Goal: Transaction & Acquisition: Purchase product/service

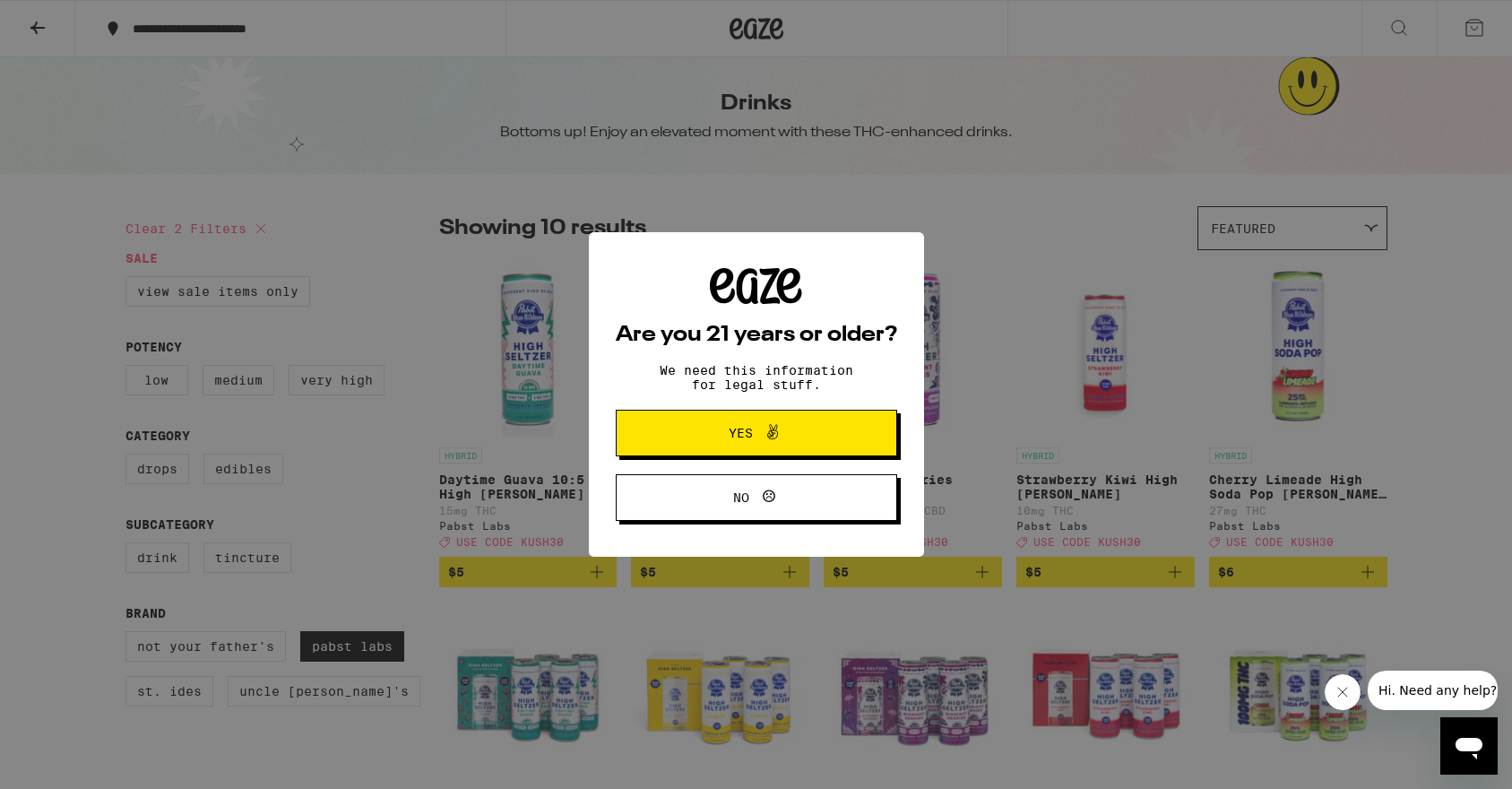
click at [741, 438] on span "Yes" at bounding box center [740, 432] width 24 height 13
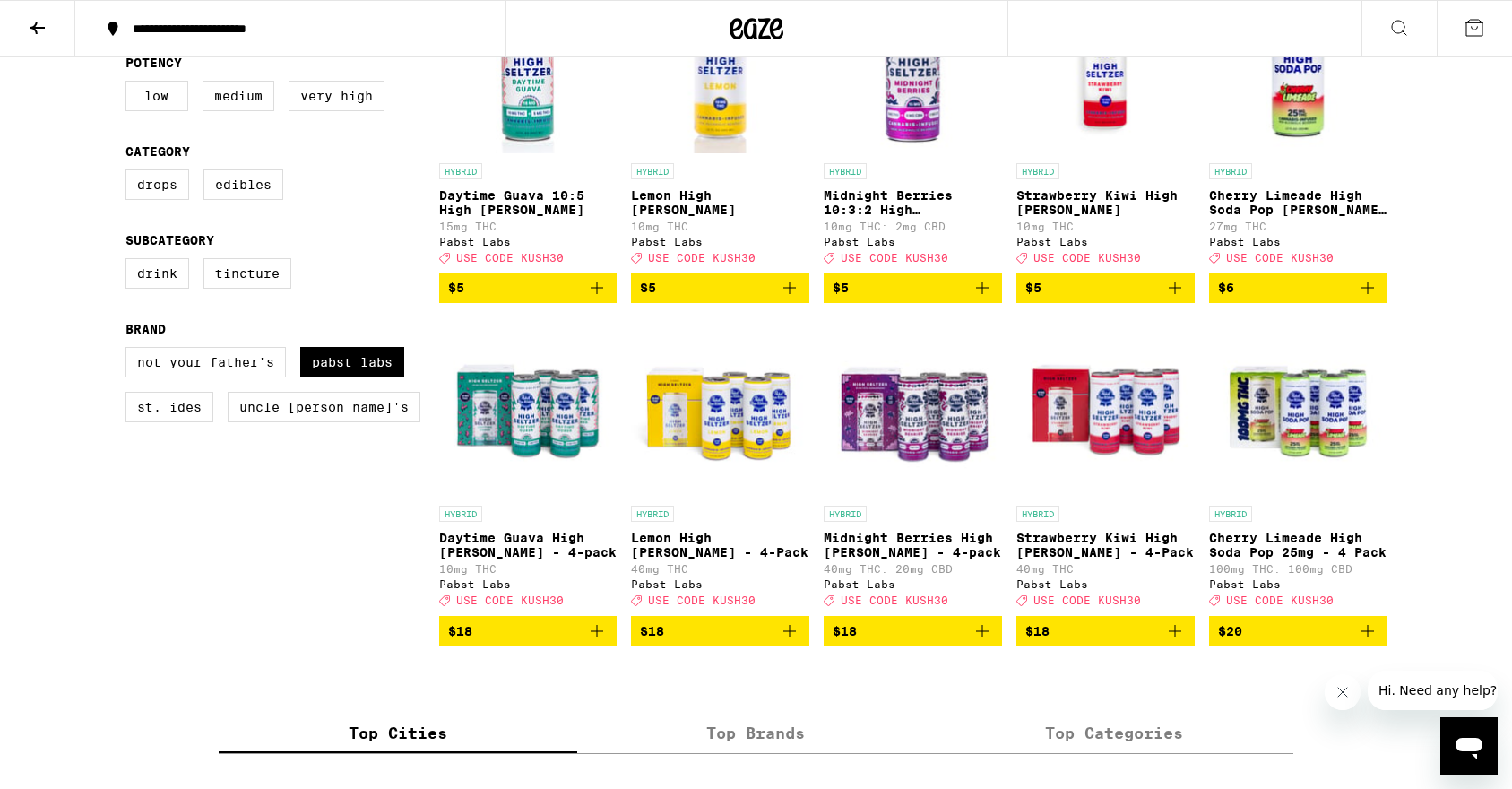
scroll to position [308, 0]
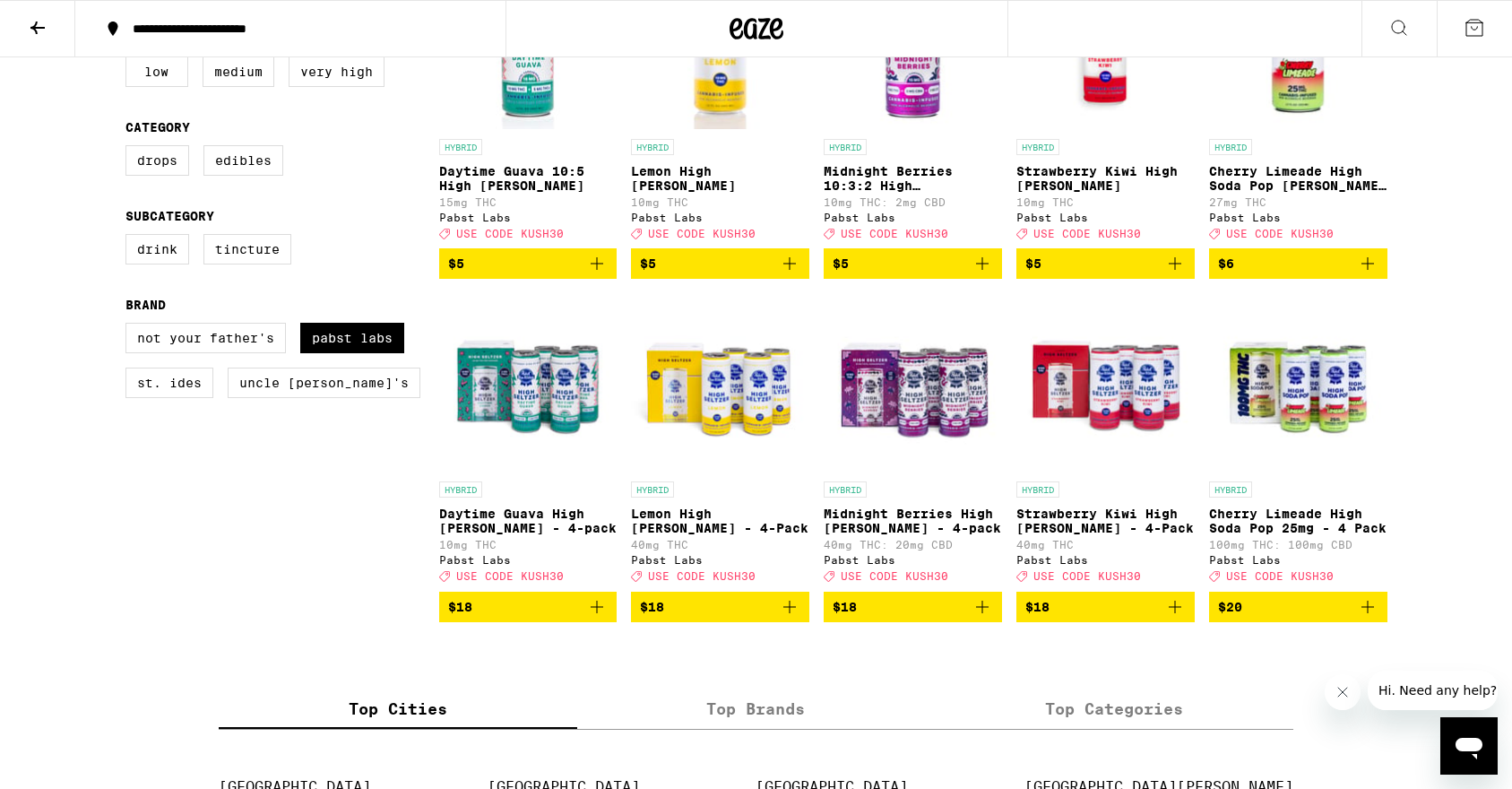
click at [544, 582] on span "USE CODE KUSH30" at bounding box center [510, 577] width 107 height 12
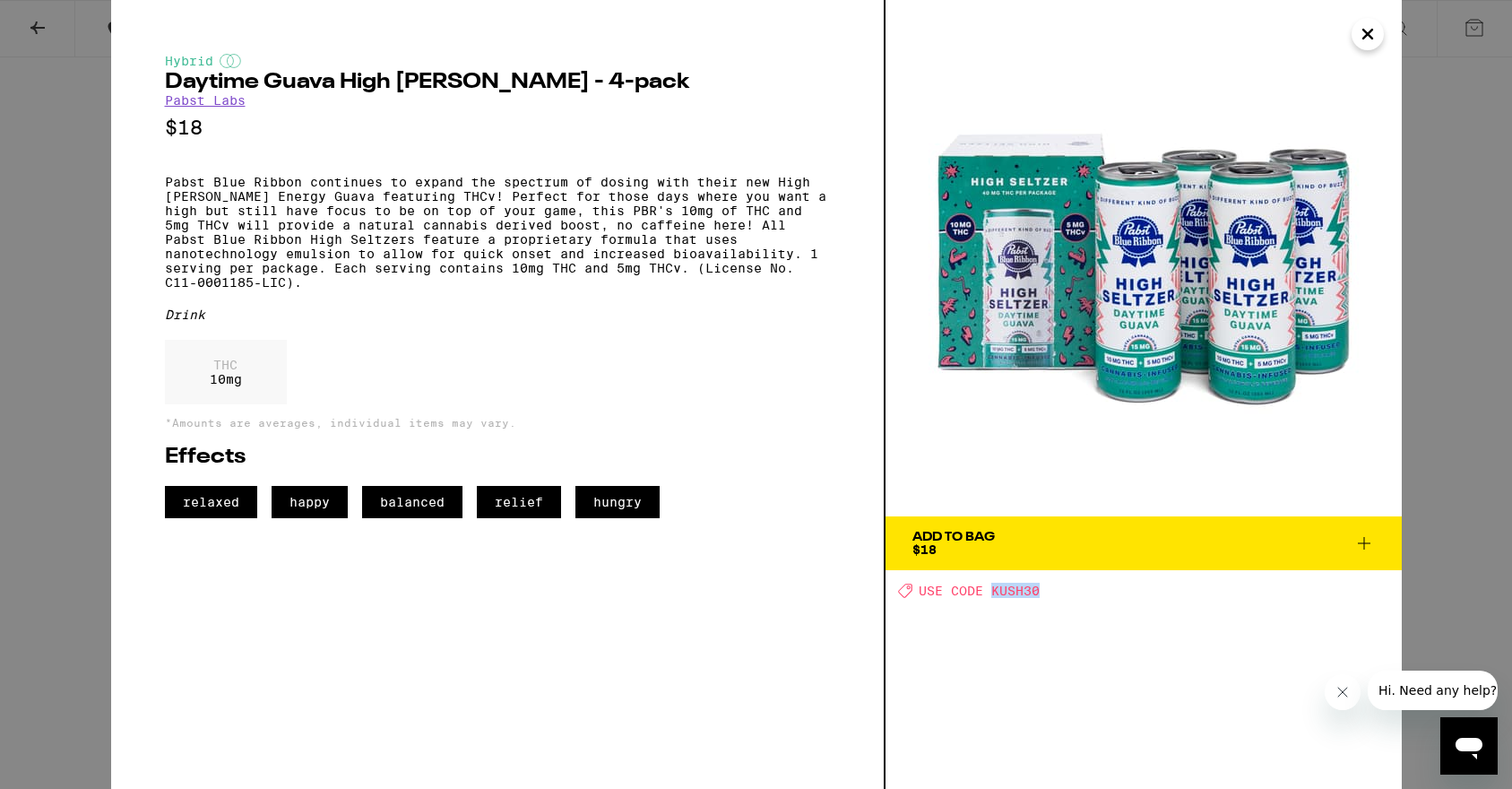
drag, startPoint x: 989, startPoint y: 591, endPoint x: 1047, endPoint y: 592, distance: 58.0
click at [1047, 592] on div "Deal Created with Sketch. USE CODE KUSH30" at bounding box center [1149, 589] width 504 height 15
copy span "KUSH30"
click at [1367, 41] on icon "Close" at bounding box center [1368, 34] width 22 height 27
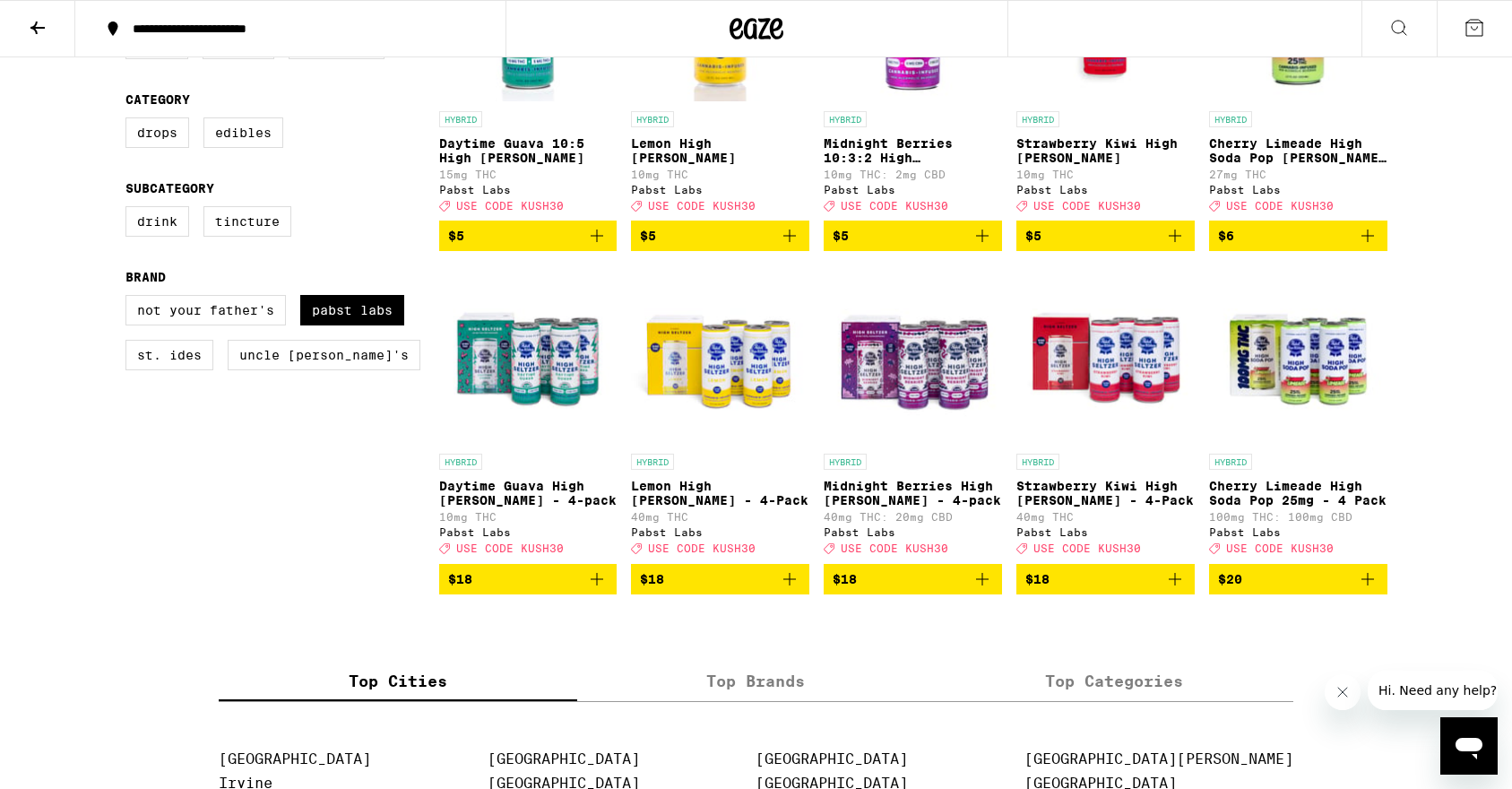
scroll to position [338, 0]
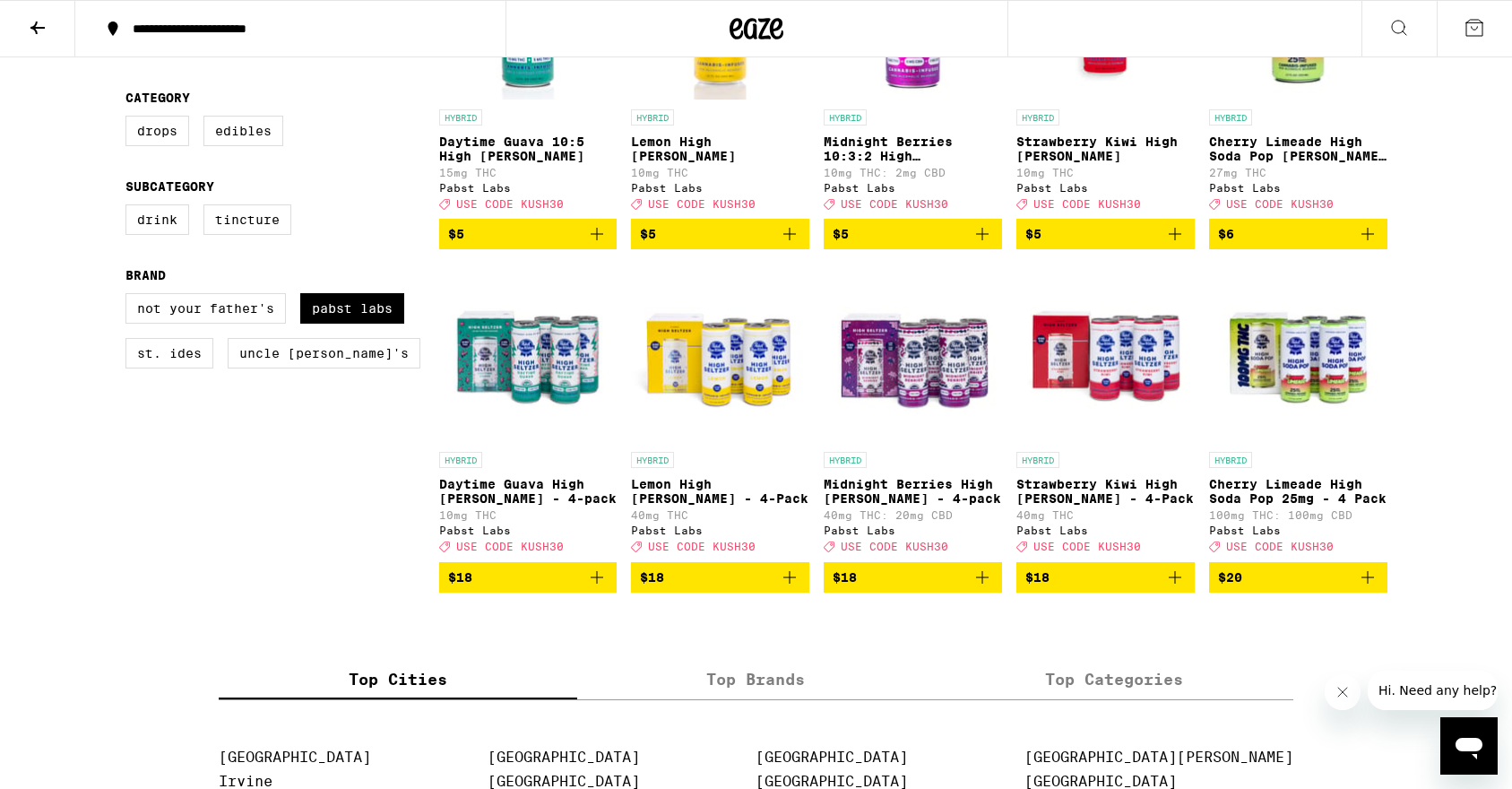
click at [591, 588] on icon "Add to bag" at bounding box center [597, 577] width 22 height 22
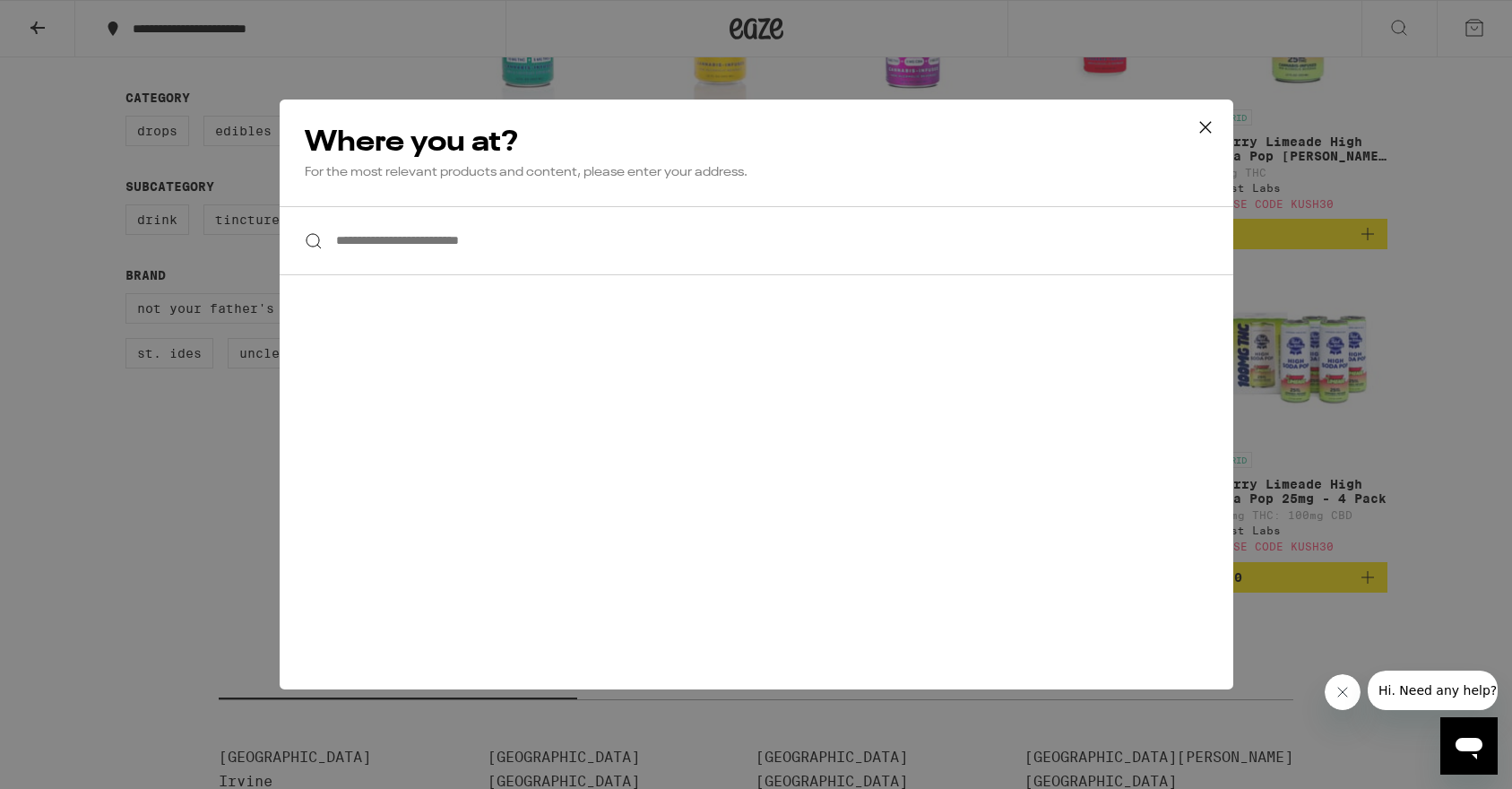
click at [545, 242] on input "**********" at bounding box center [756, 240] width 954 height 69
click at [1209, 133] on icon at bounding box center [1205, 127] width 27 height 27
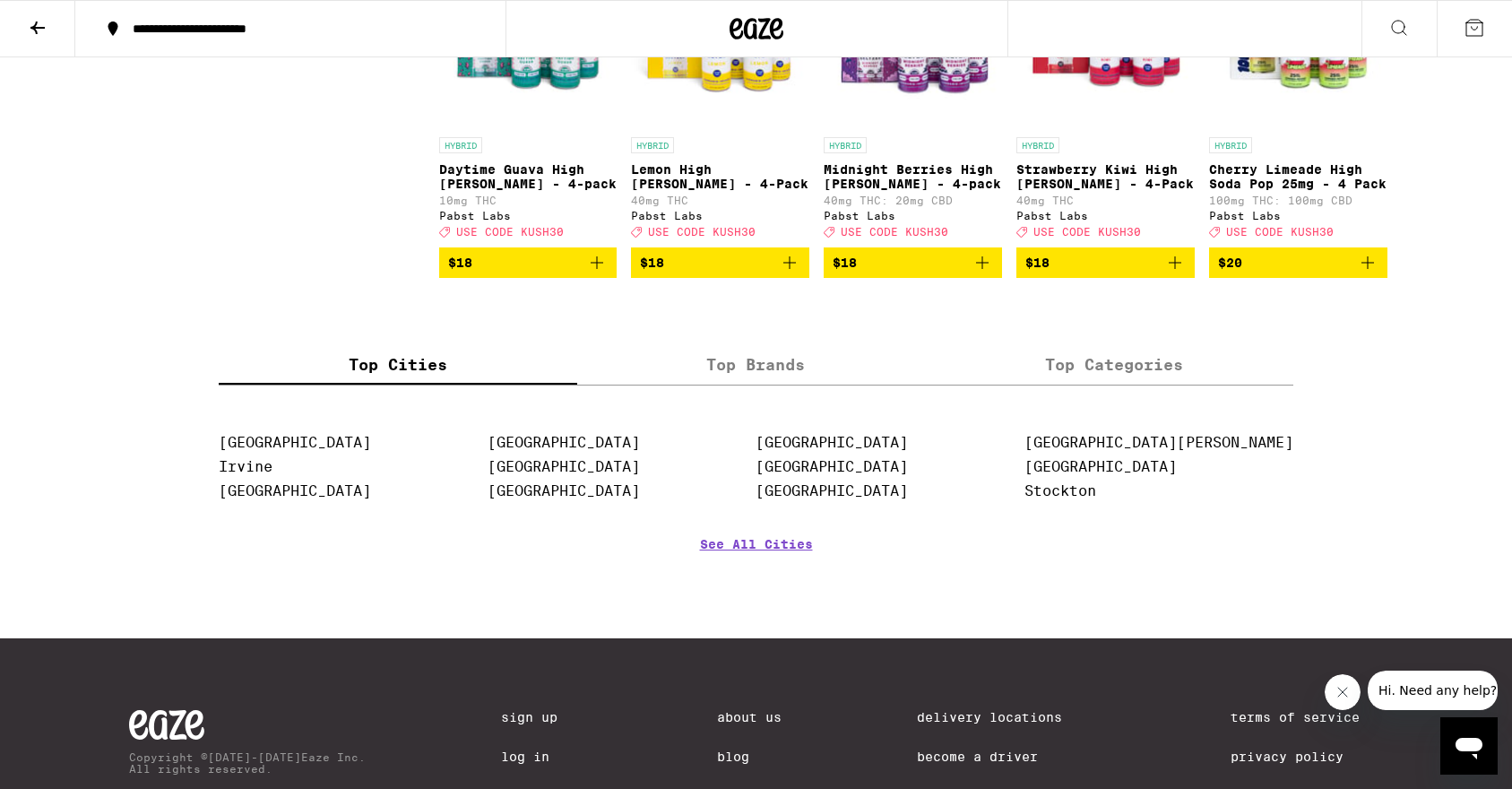
scroll to position [663, 0]
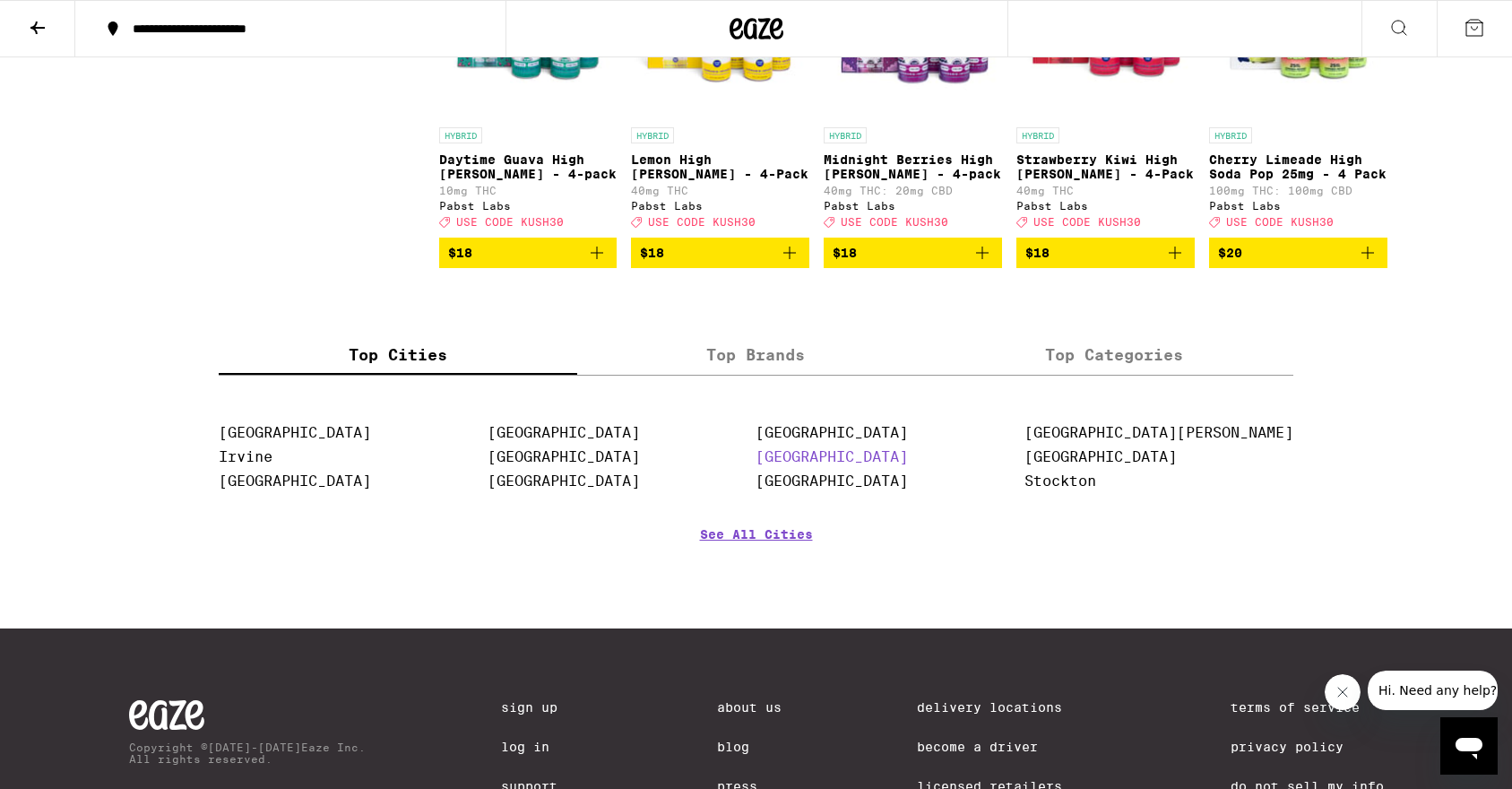
click at [908, 465] on link "[GEOGRAPHIC_DATA]" at bounding box center [832, 456] width 152 height 17
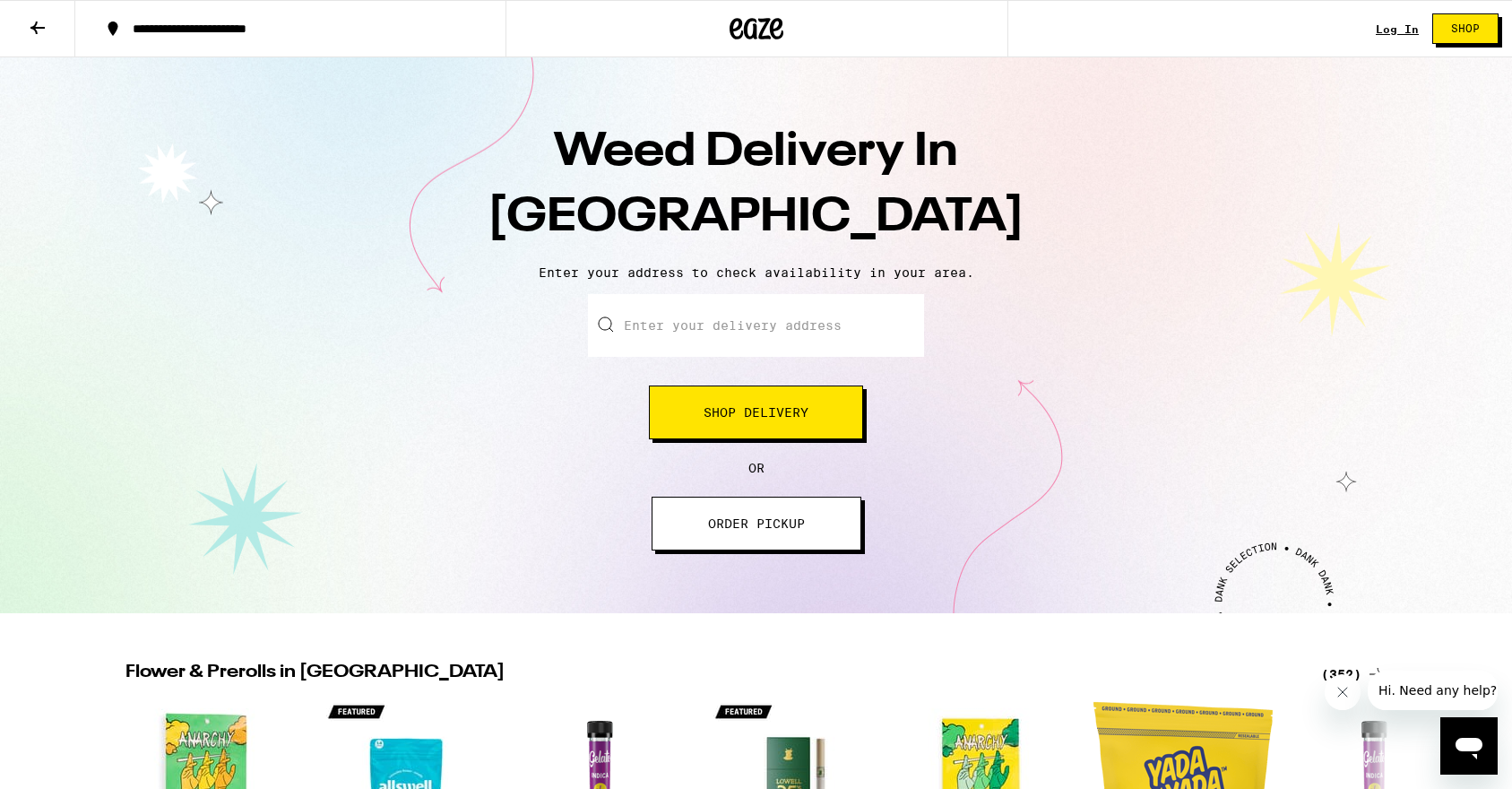
click at [763, 332] on input "Enter your delivery address" at bounding box center [756, 325] width 336 height 63
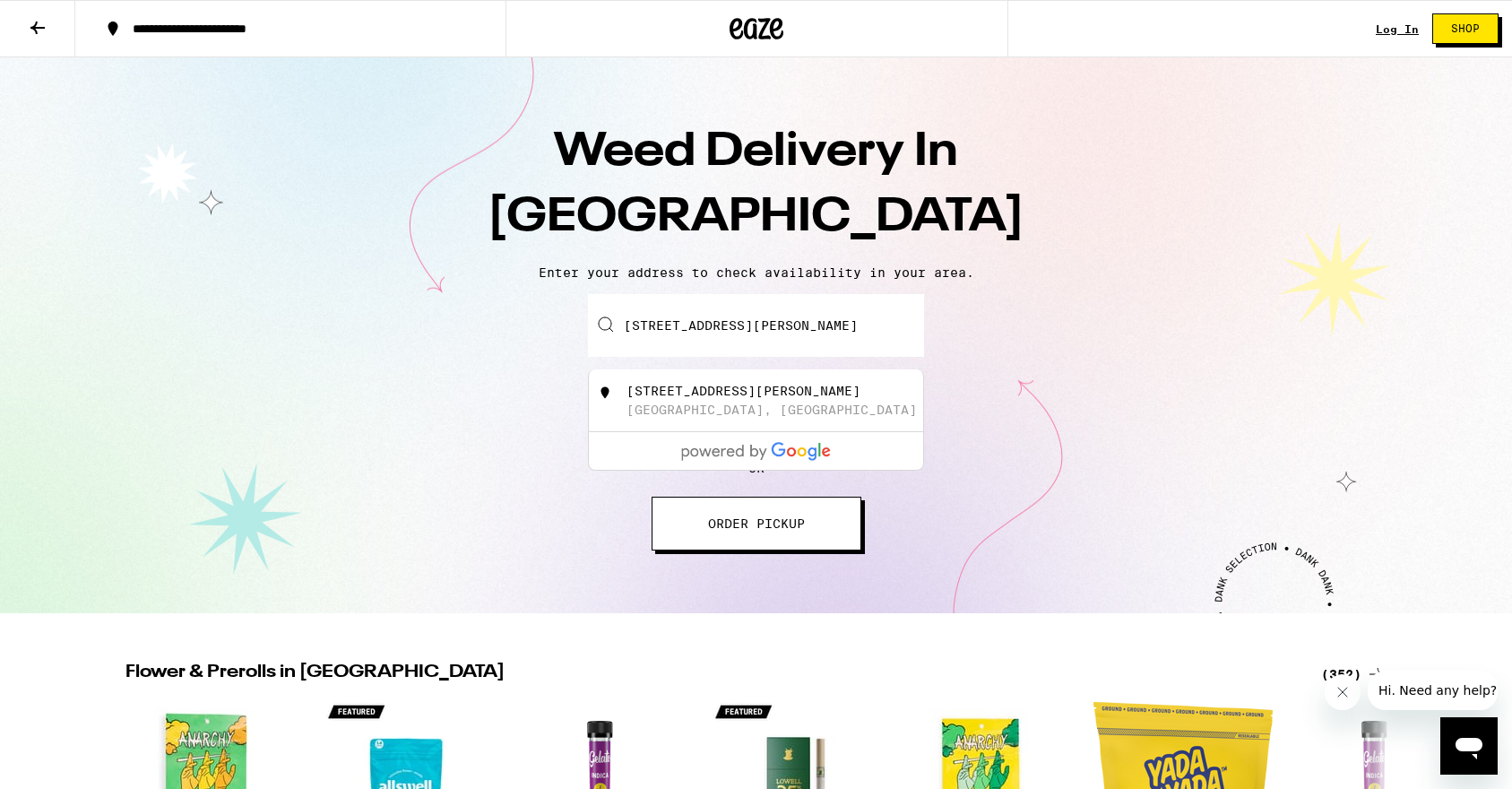
click at [730, 404] on div "[STREET_ADDRESS][PERSON_NAME]" at bounding box center [787, 400] width 320 height 34
type input "[STREET_ADDRESS][PERSON_NAME]"
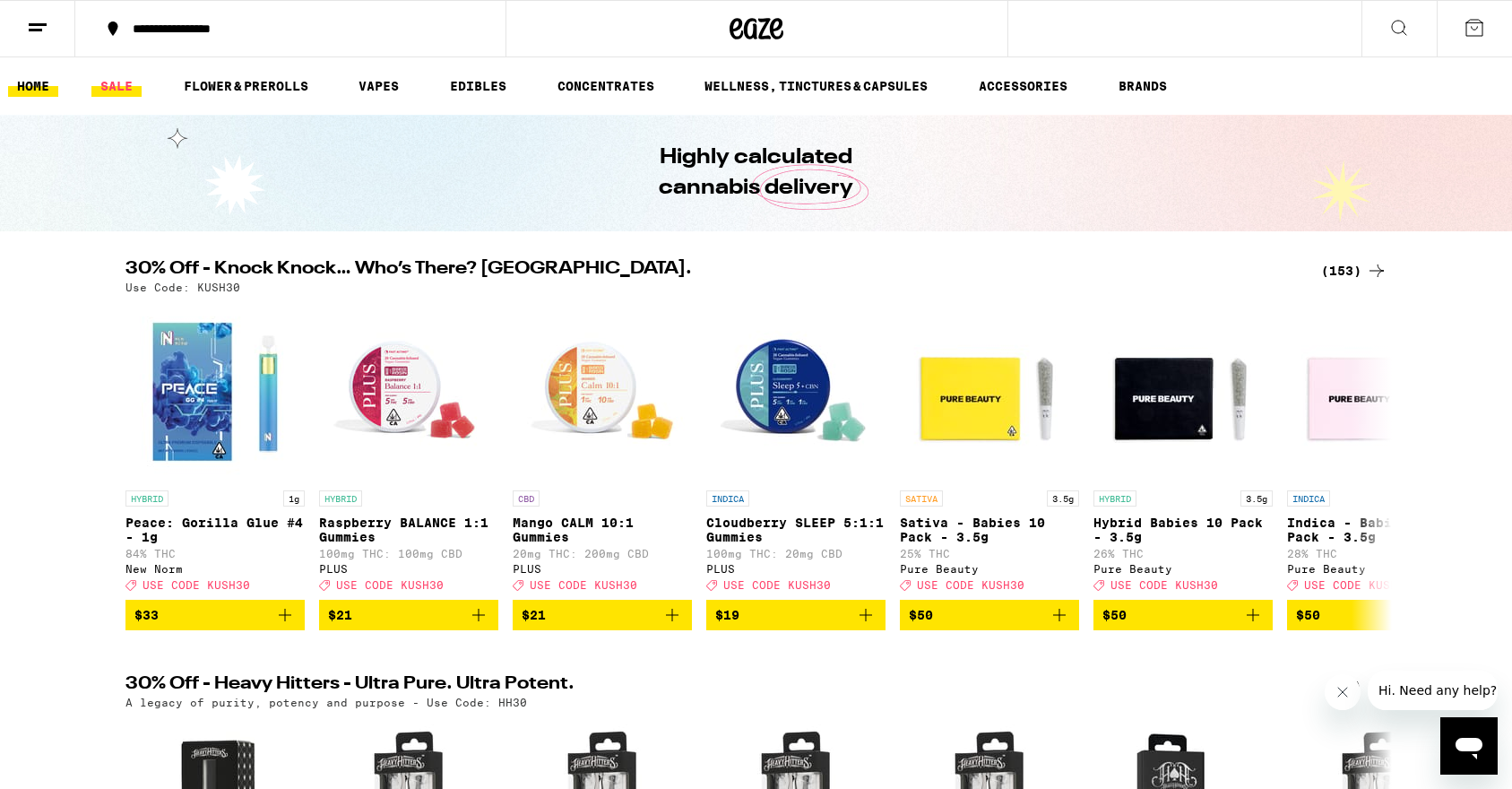
click at [123, 94] on link "SALE" at bounding box center [116, 86] width 51 height 22
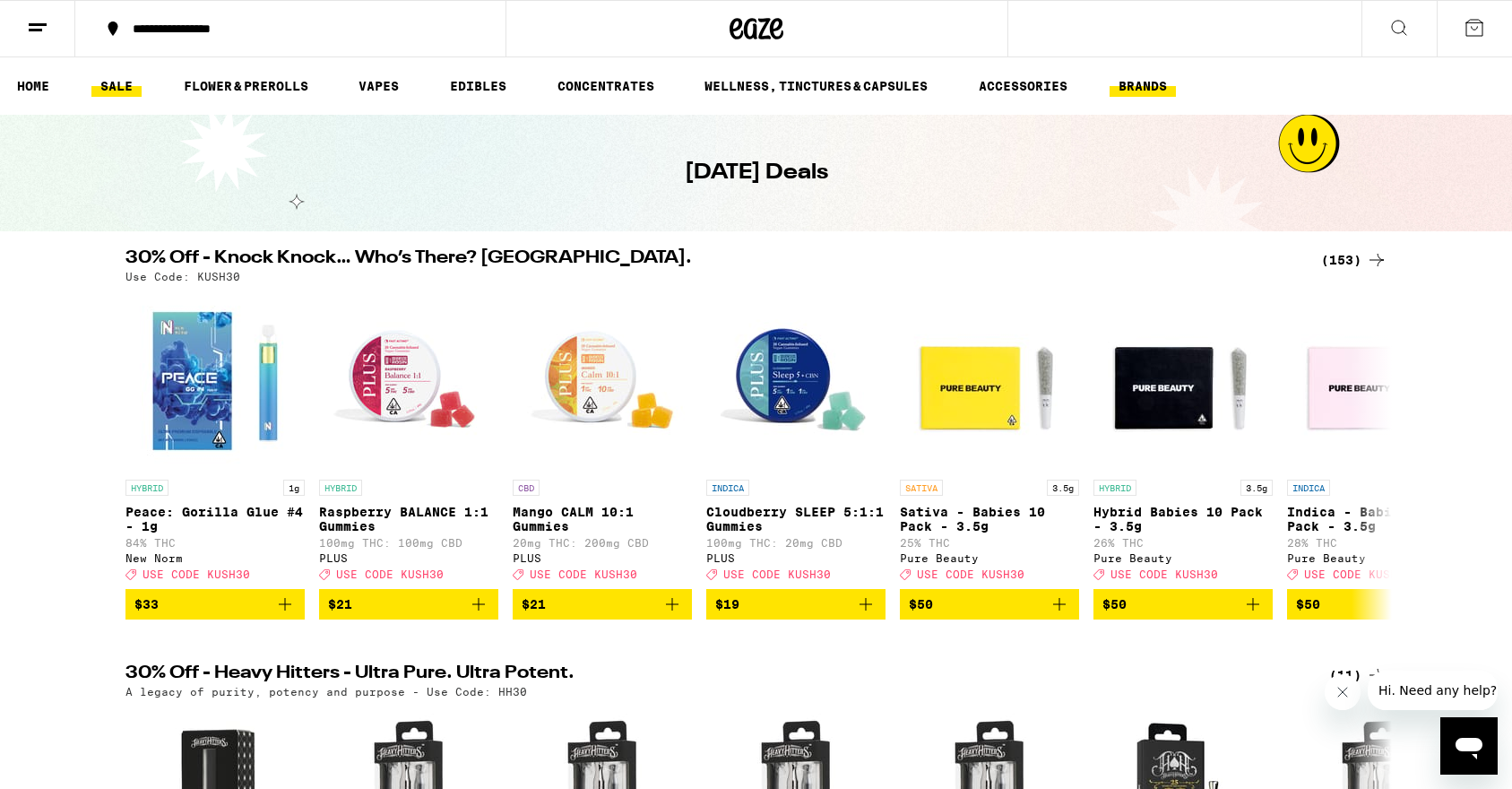
click at [1151, 94] on link "BRANDS" at bounding box center [1142, 86] width 67 height 22
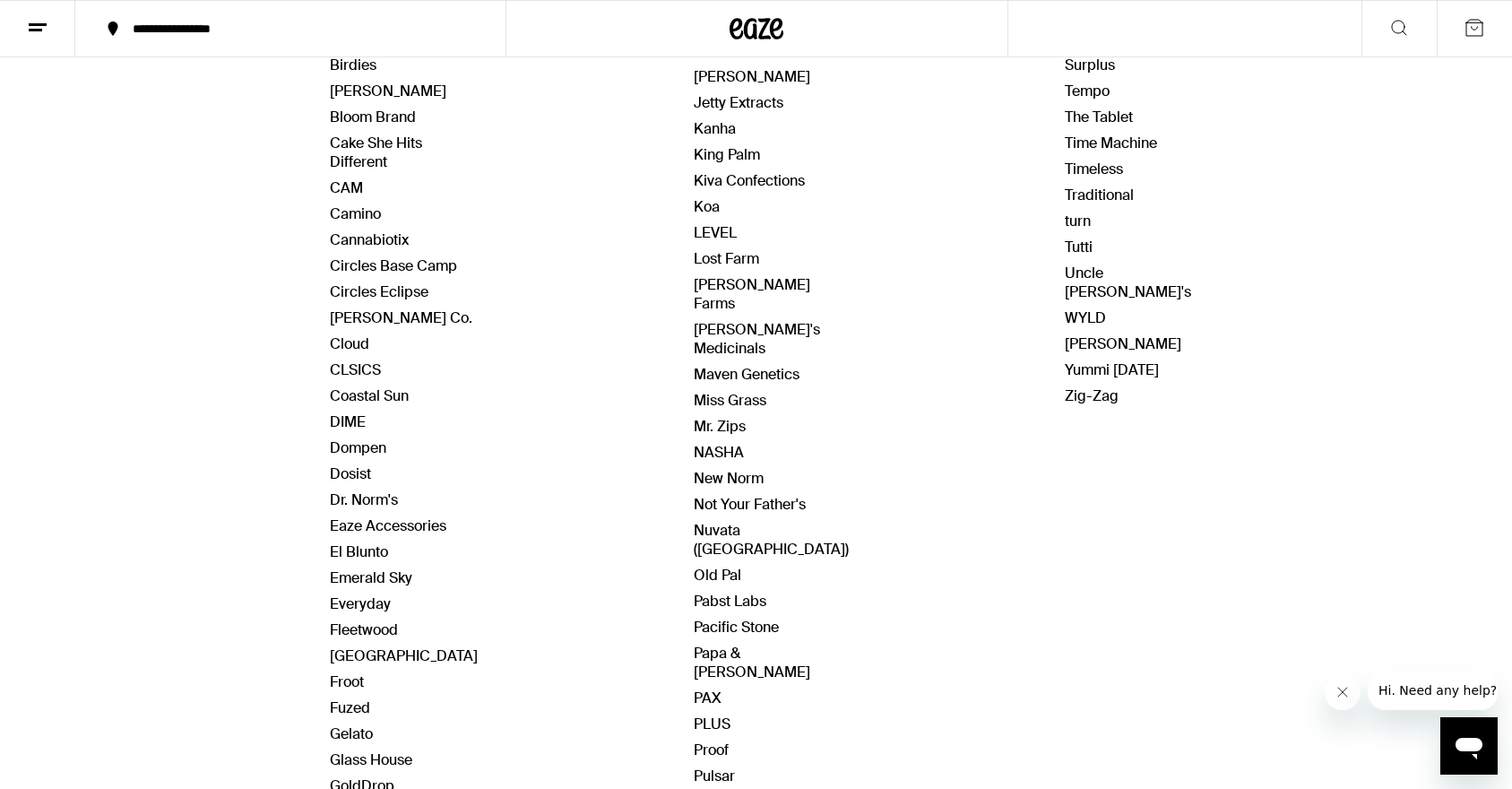
scroll to position [428, 0]
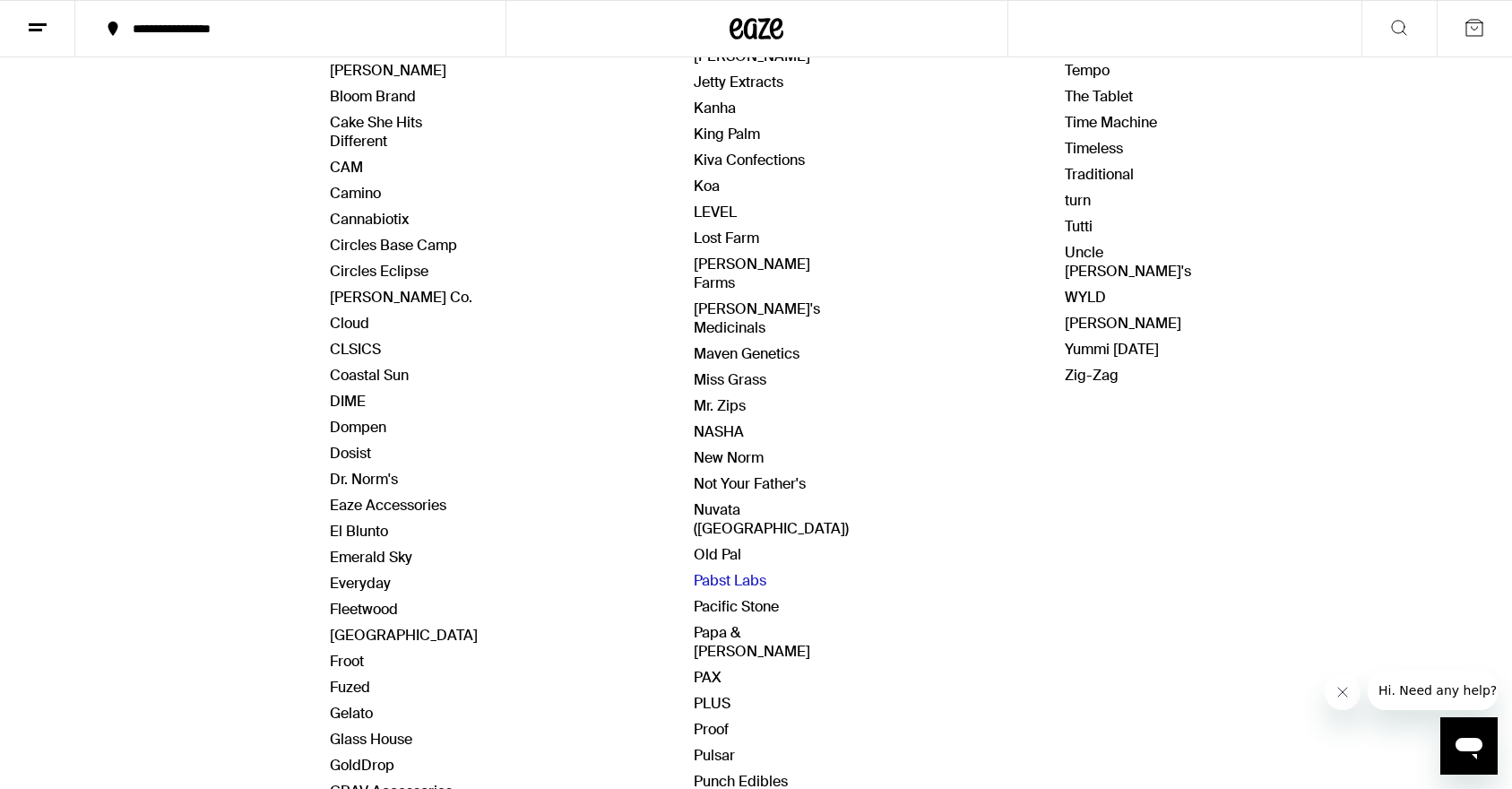
click at [729, 571] on link "Pabst Labs" at bounding box center [729, 580] width 73 height 19
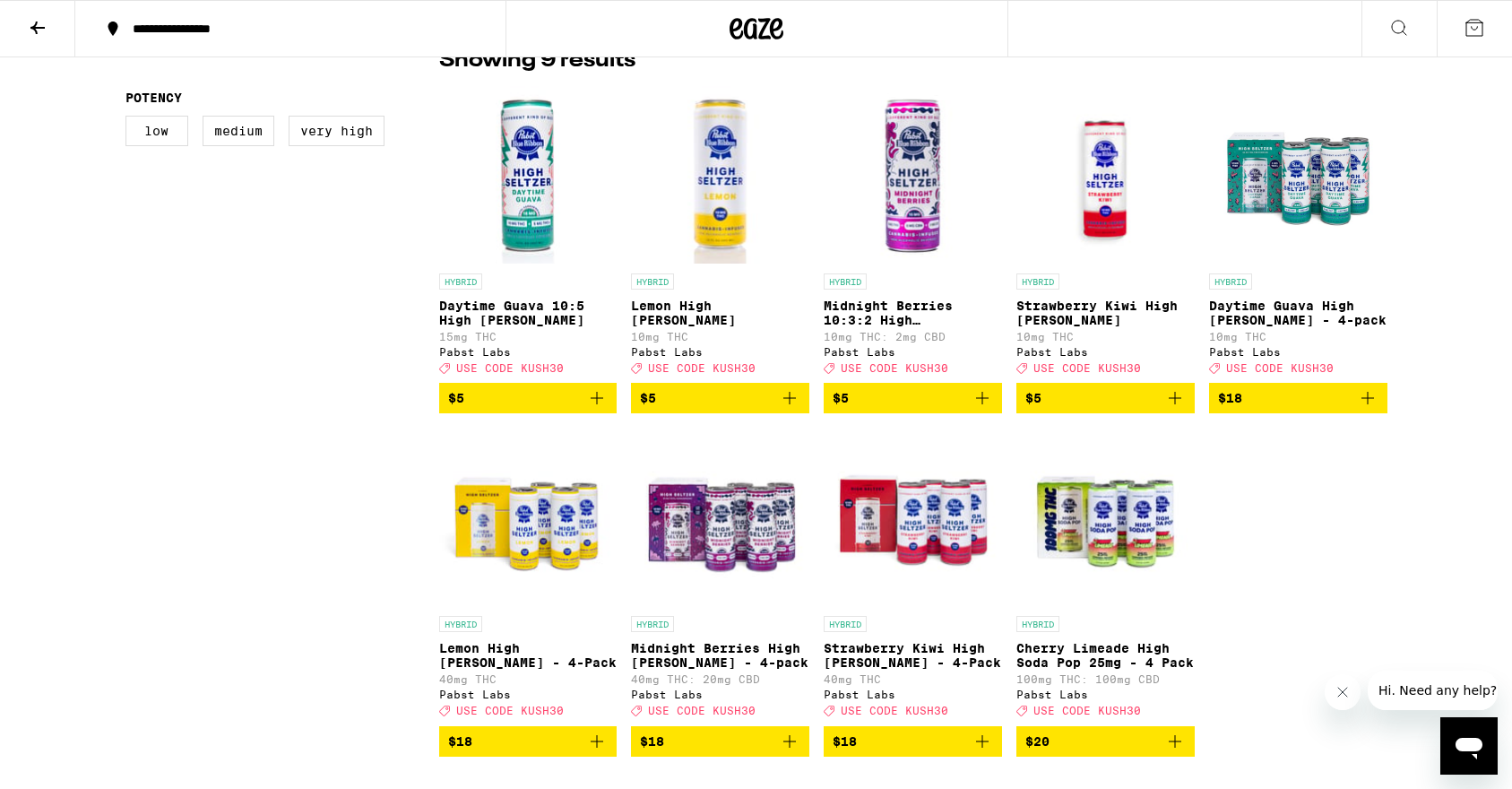
scroll to position [463, 0]
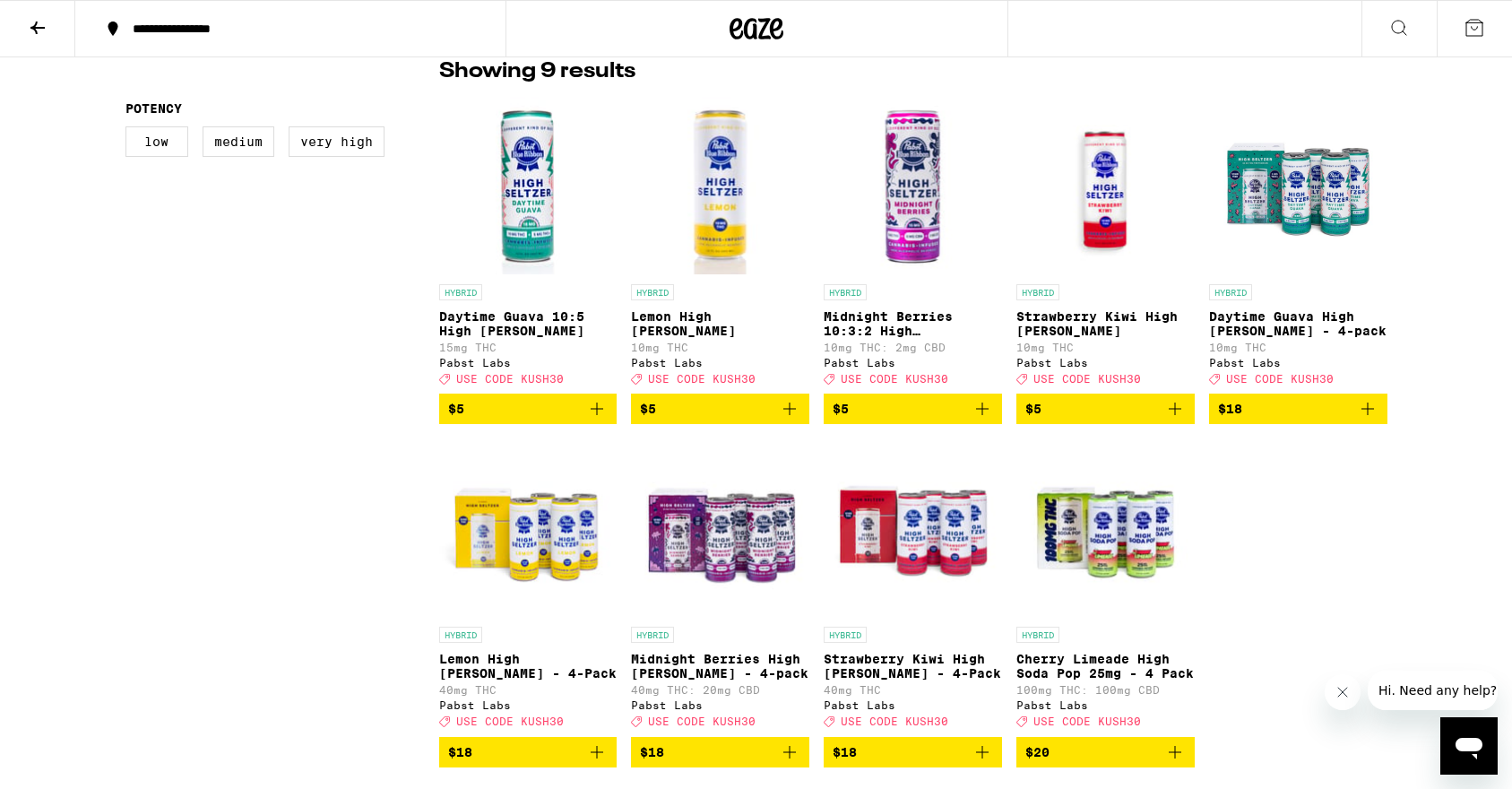
click at [1371, 419] on icon "Add to bag" at bounding box center [1368, 409] width 22 height 22
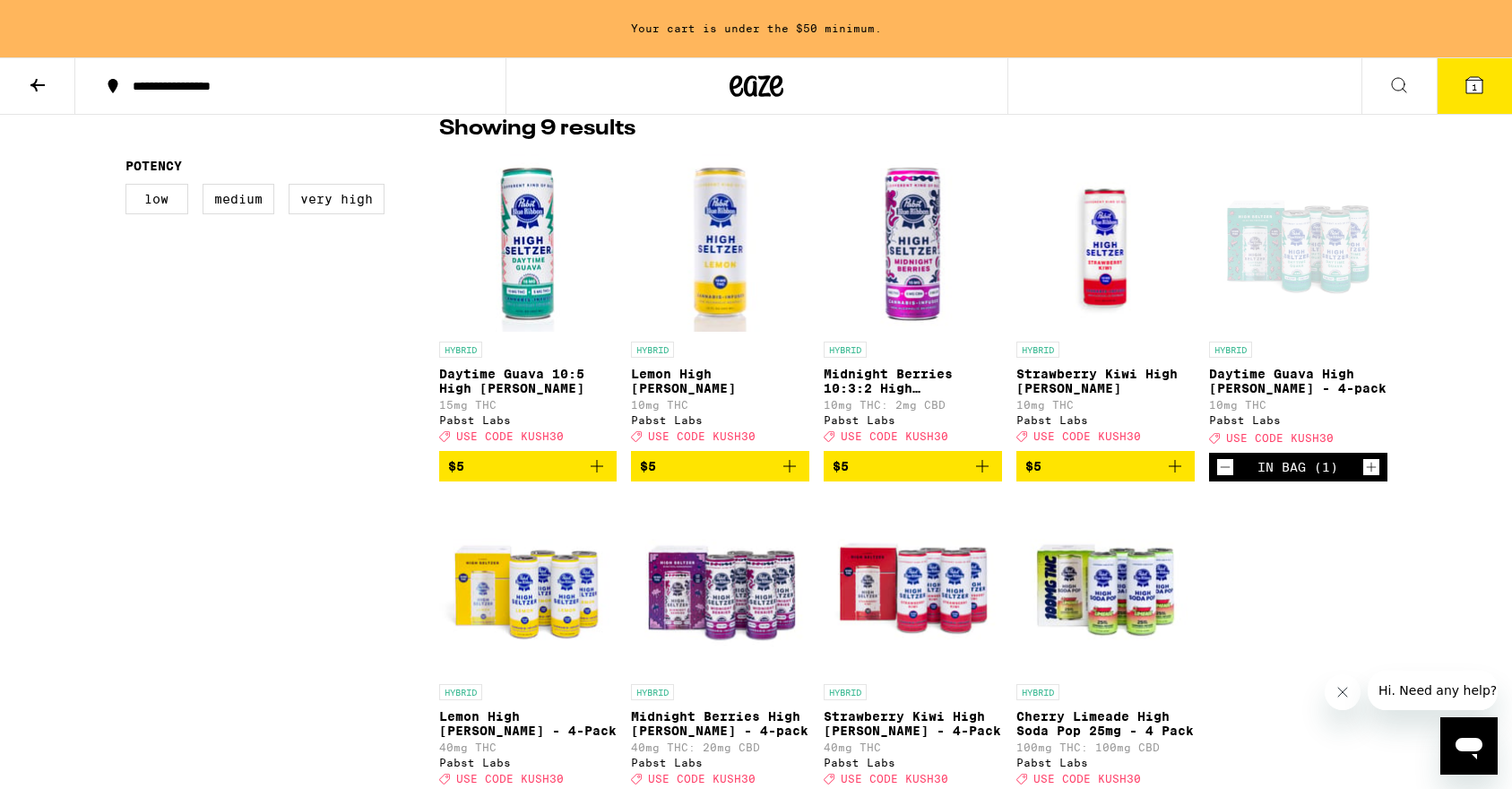
scroll to position [521, 0]
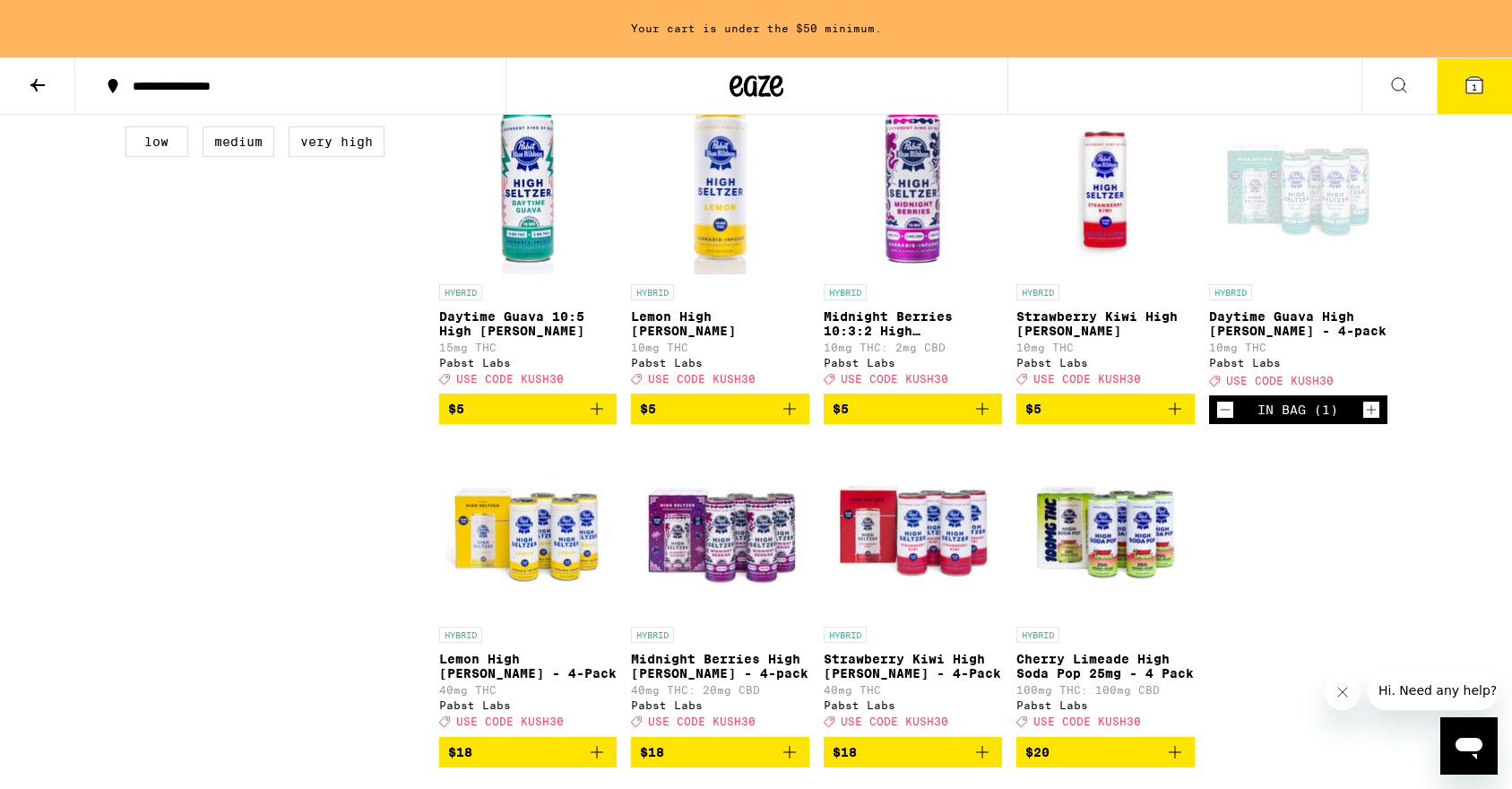
click at [1372, 420] on icon "Increment" at bounding box center [1371, 409] width 16 height 22
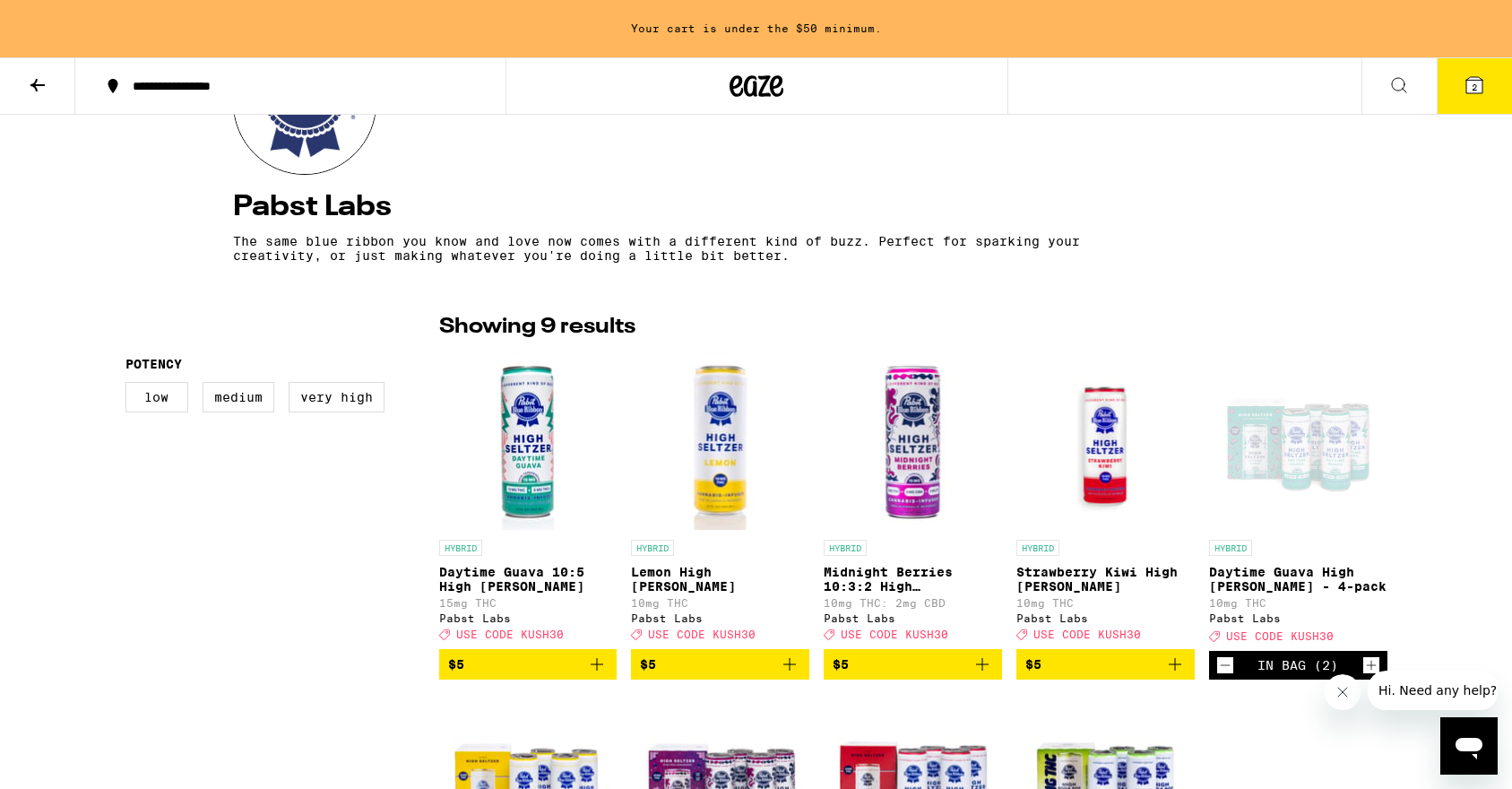
scroll to position [372, 0]
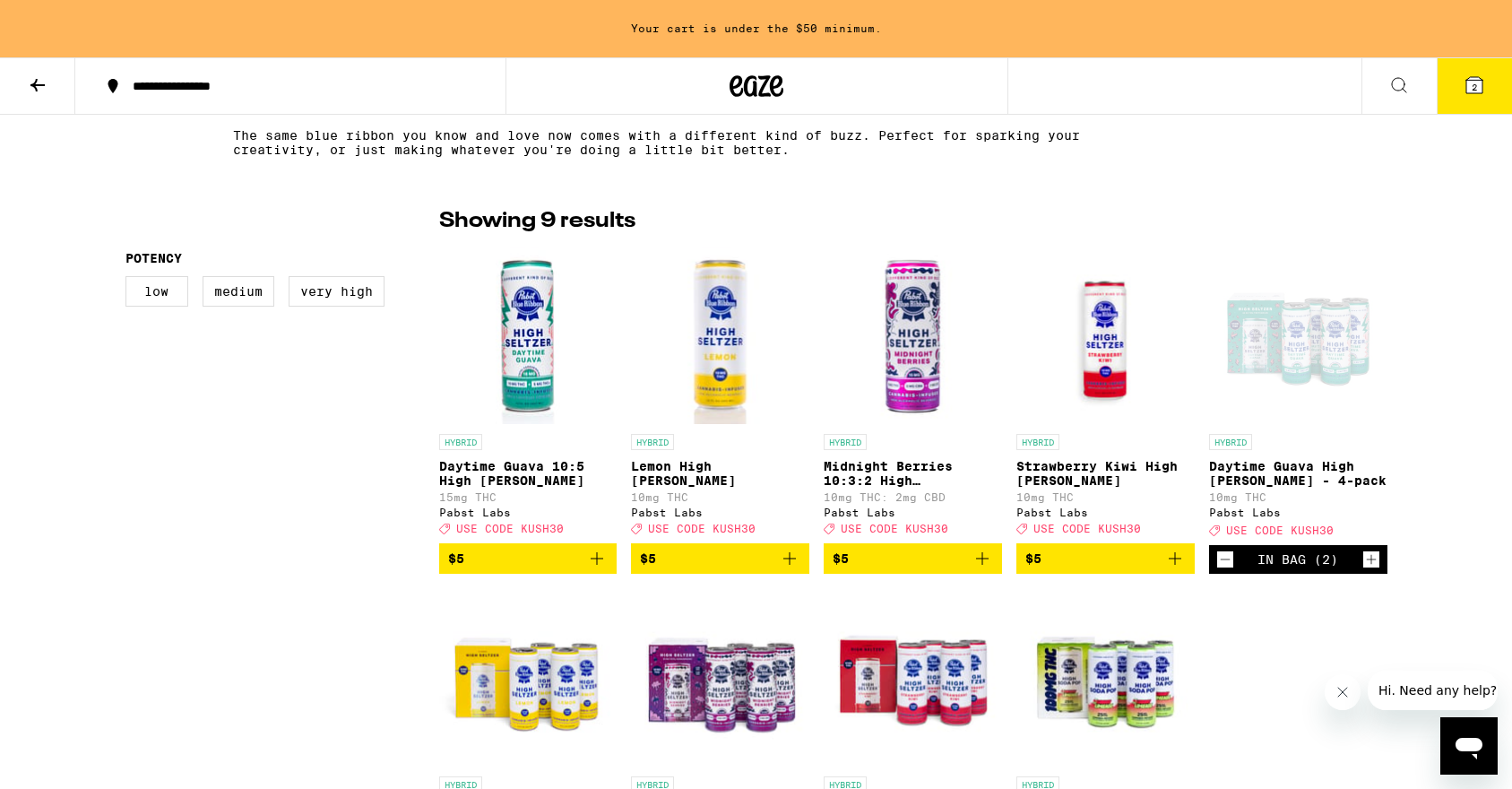
click at [1318, 537] on span "USE CODE KUSH30" at bounding box center [1280, 531] width 107 height 12
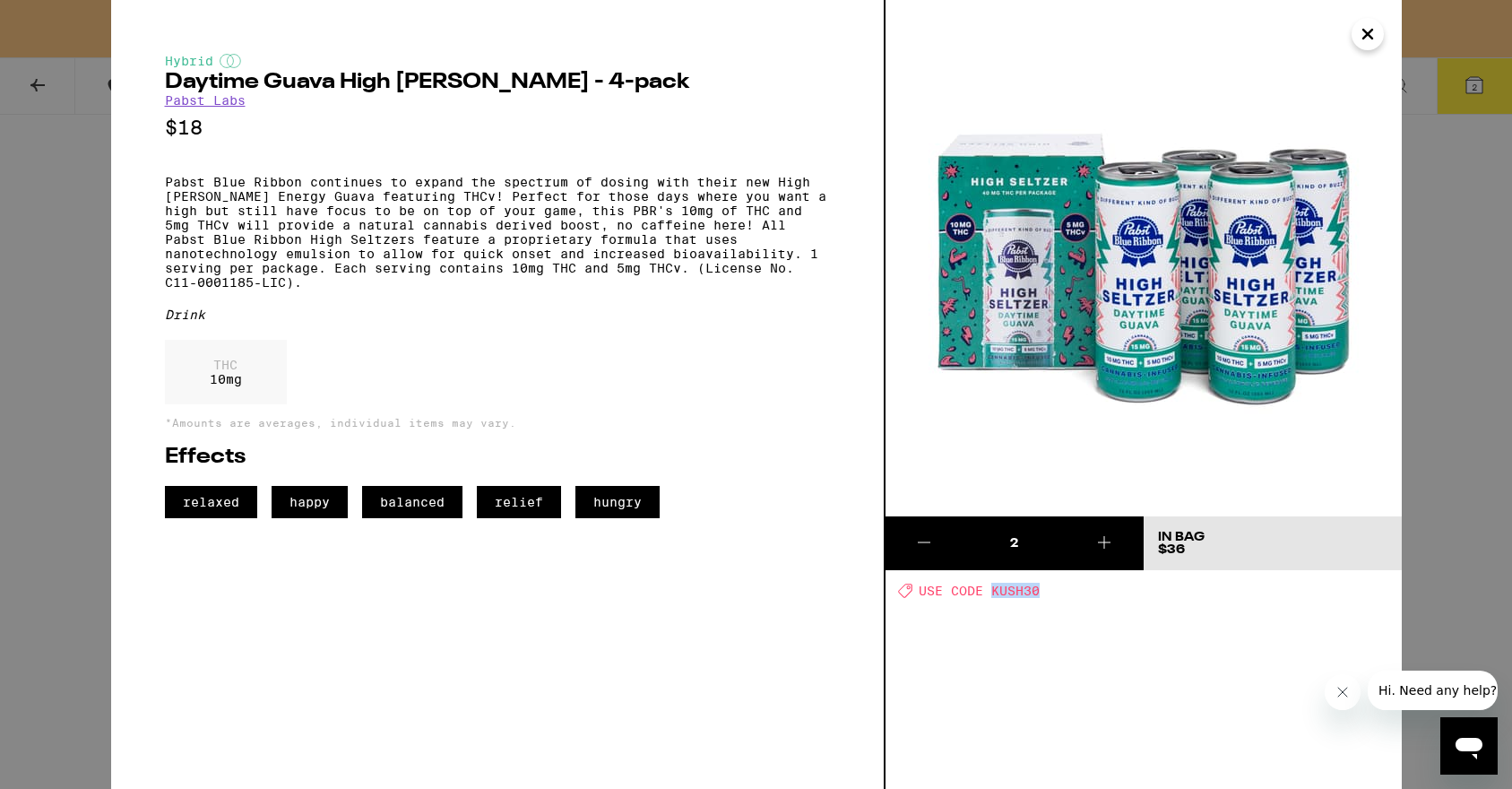
drag, startPoint x: 991, startPoint y: 591, endPoint x: 1049, endPoint y: 590, distance: 58.0
click at [1049, 590] on div "Deal Created with Sketch. USE CODE KUSH30" at bounding box center [1149, 589] width 504 height 15
copy span "KUSH30"
click at [1366, 42] on icon "Close" at bounding box center [1368, 34] width 22 height 27
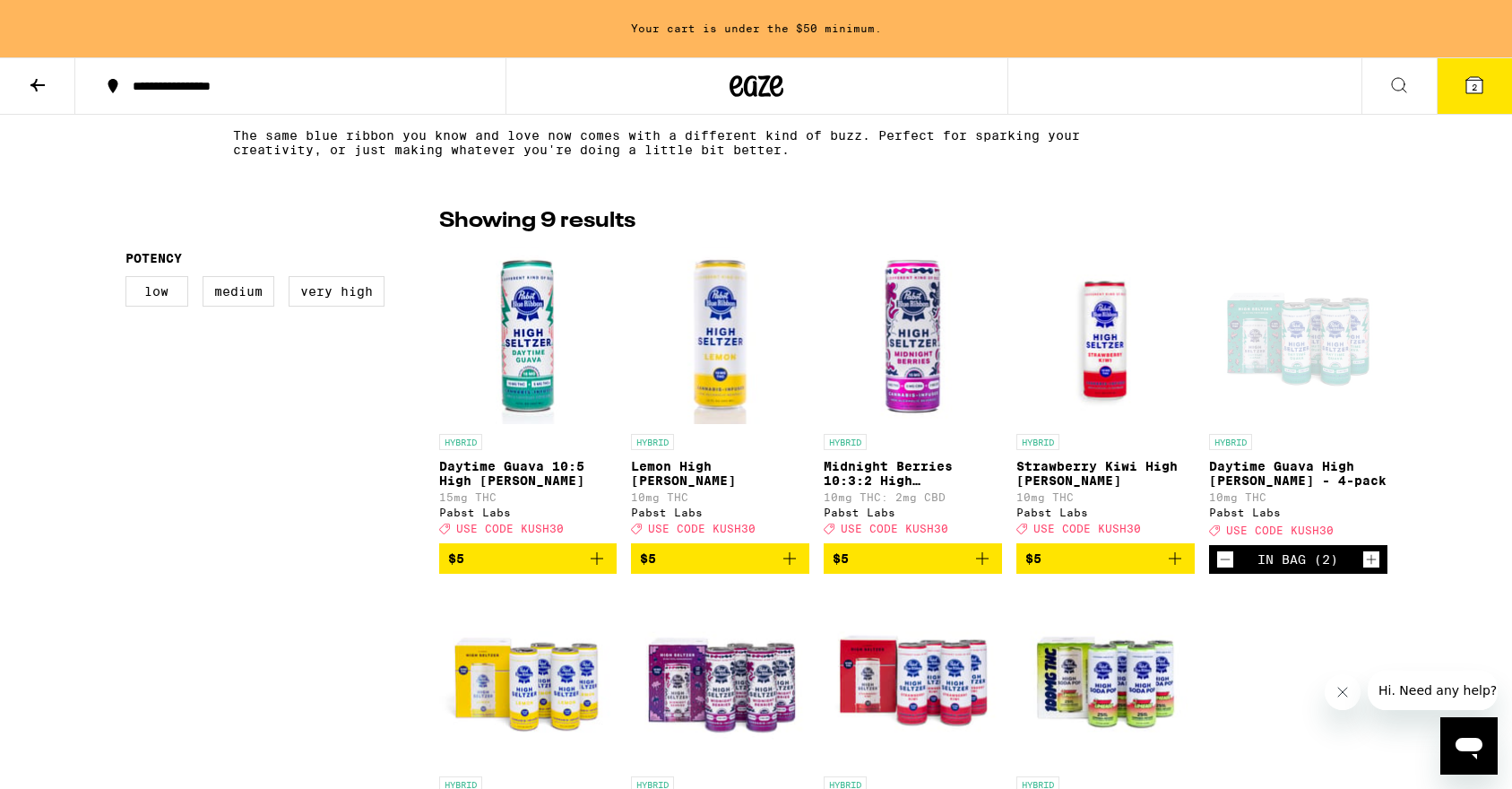
click at [1470, 94] on icon at bounding box center [1474, 85] width 22 height 22
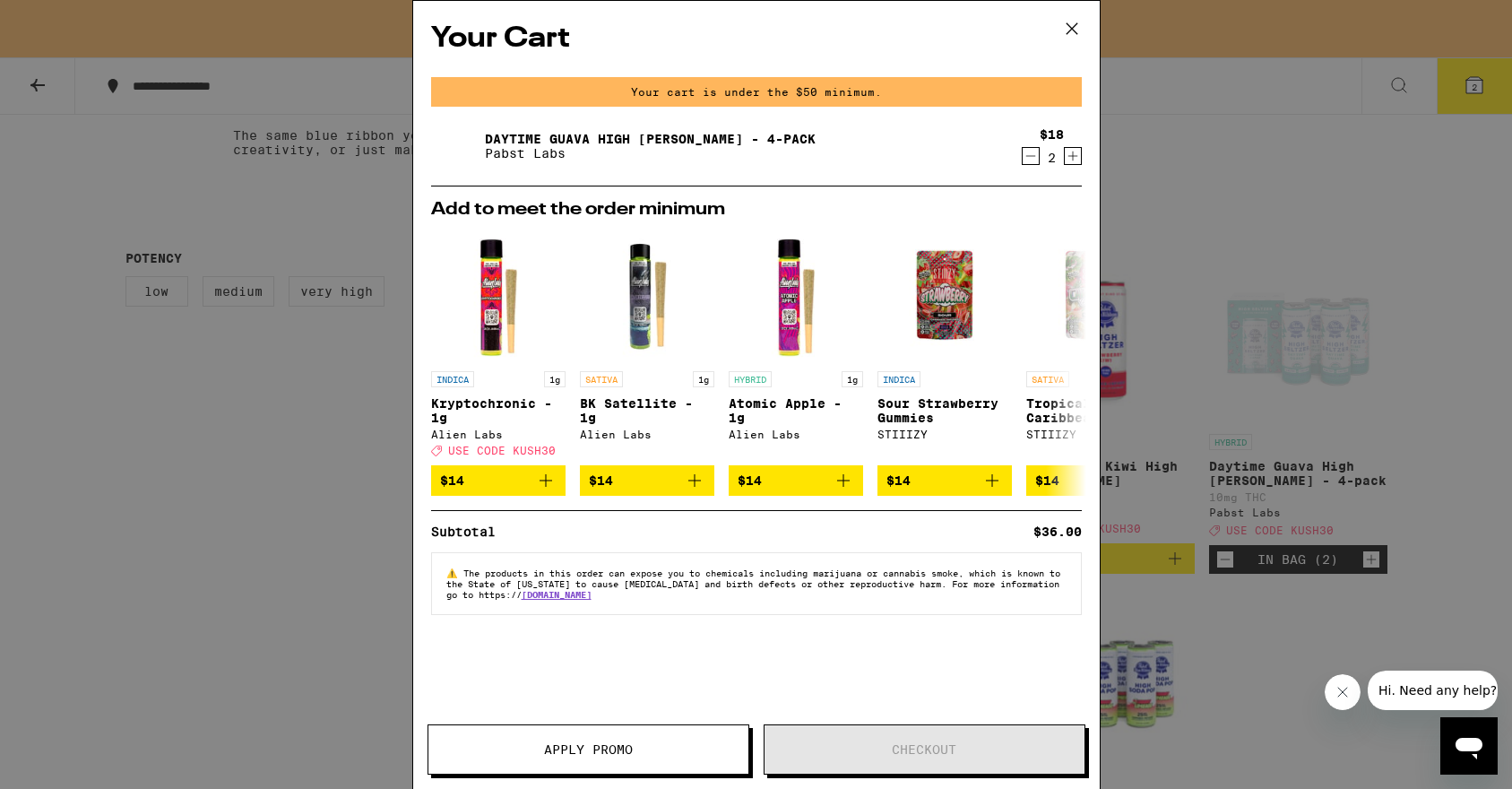
click at [632, 748] on span "Apply Promo" at bounding box center [588, 749] width 88 height 13
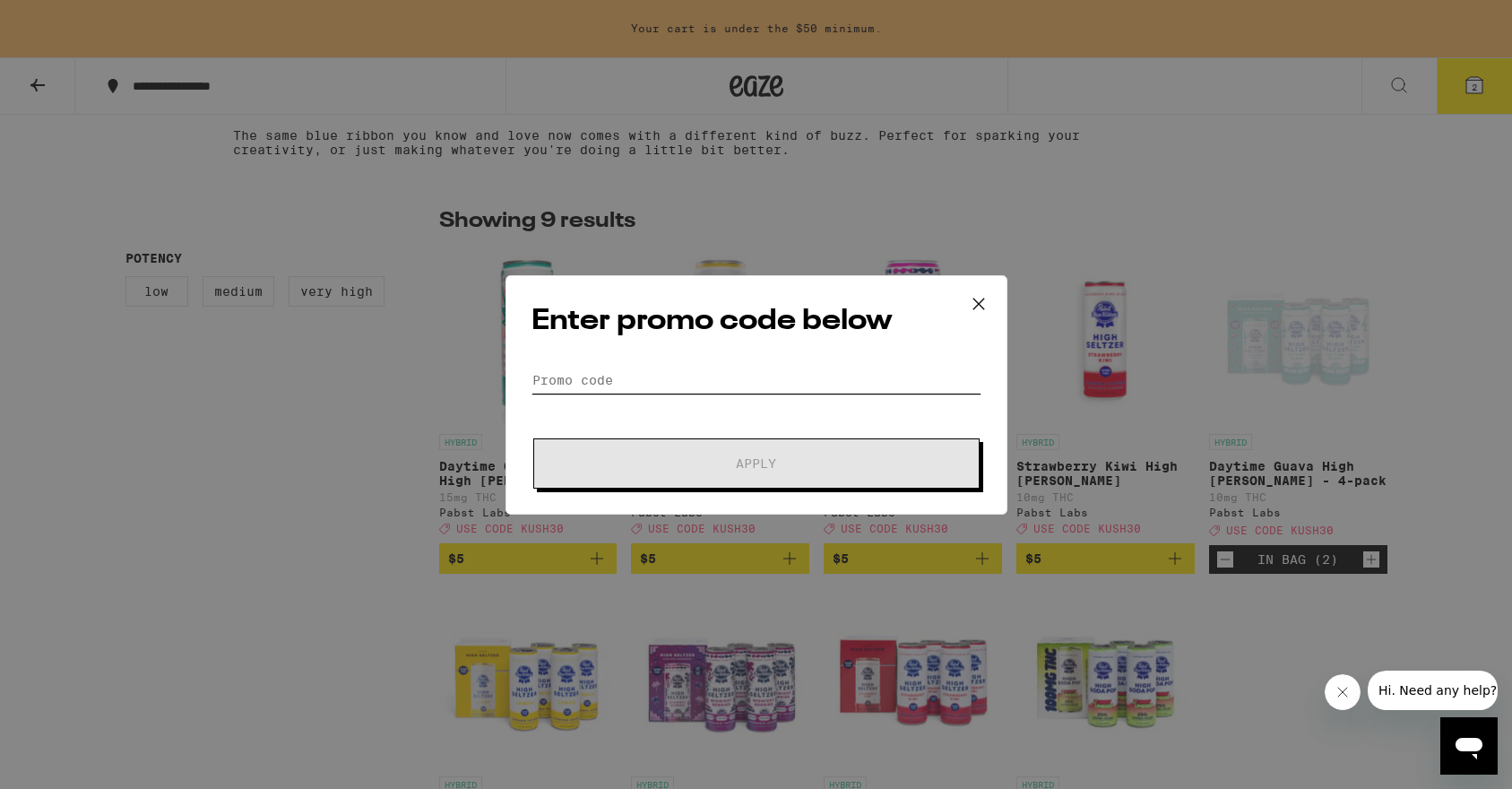
click at [710, 371] on input "Promo Code" at bounding box center [756, 380] width 450 height 27
paste input "KUSH30"
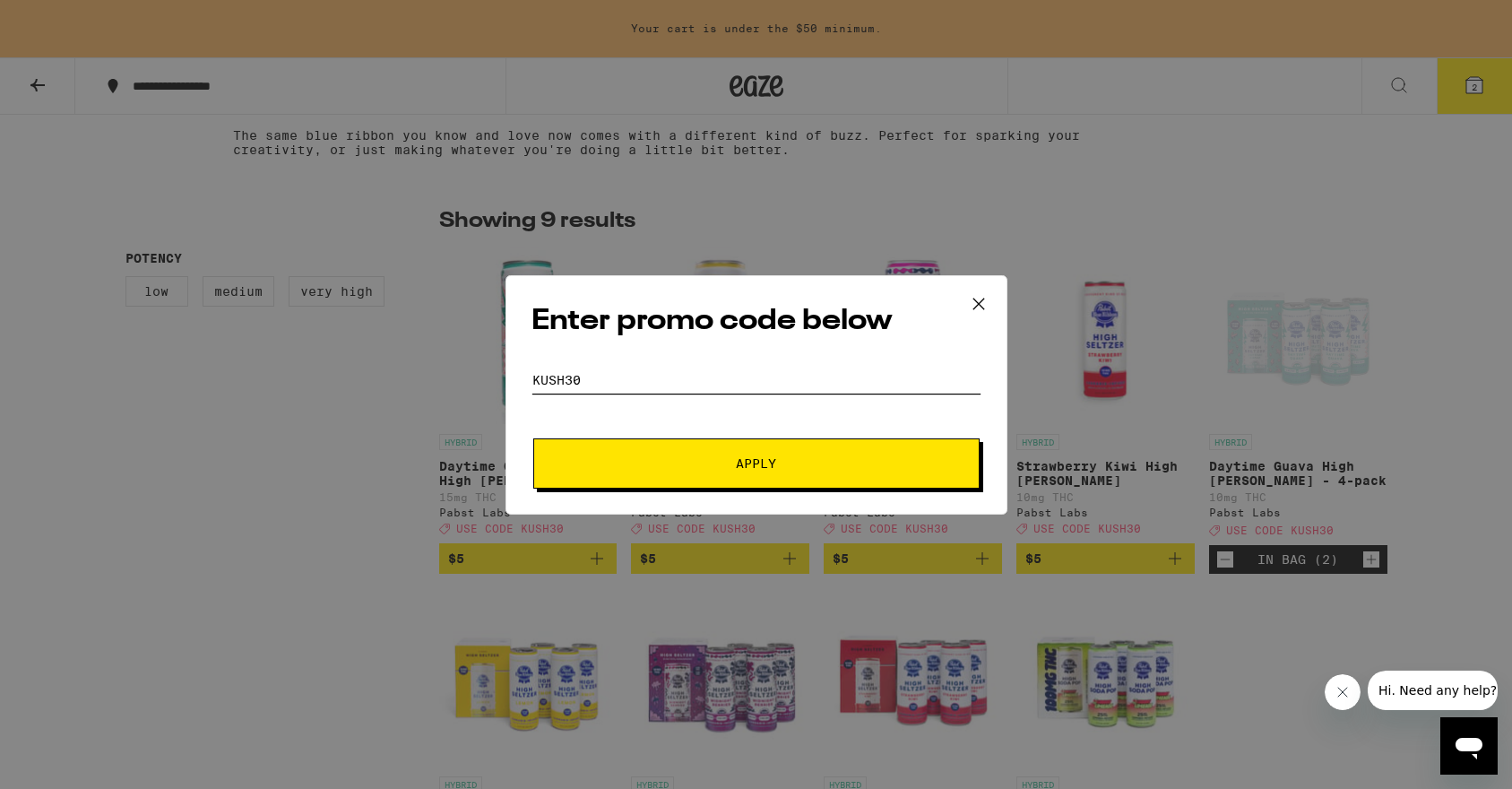
type input "KUSH30"
click at [728, 454] on button "Apply" at bounding box center [756, 463] width 446 height 51
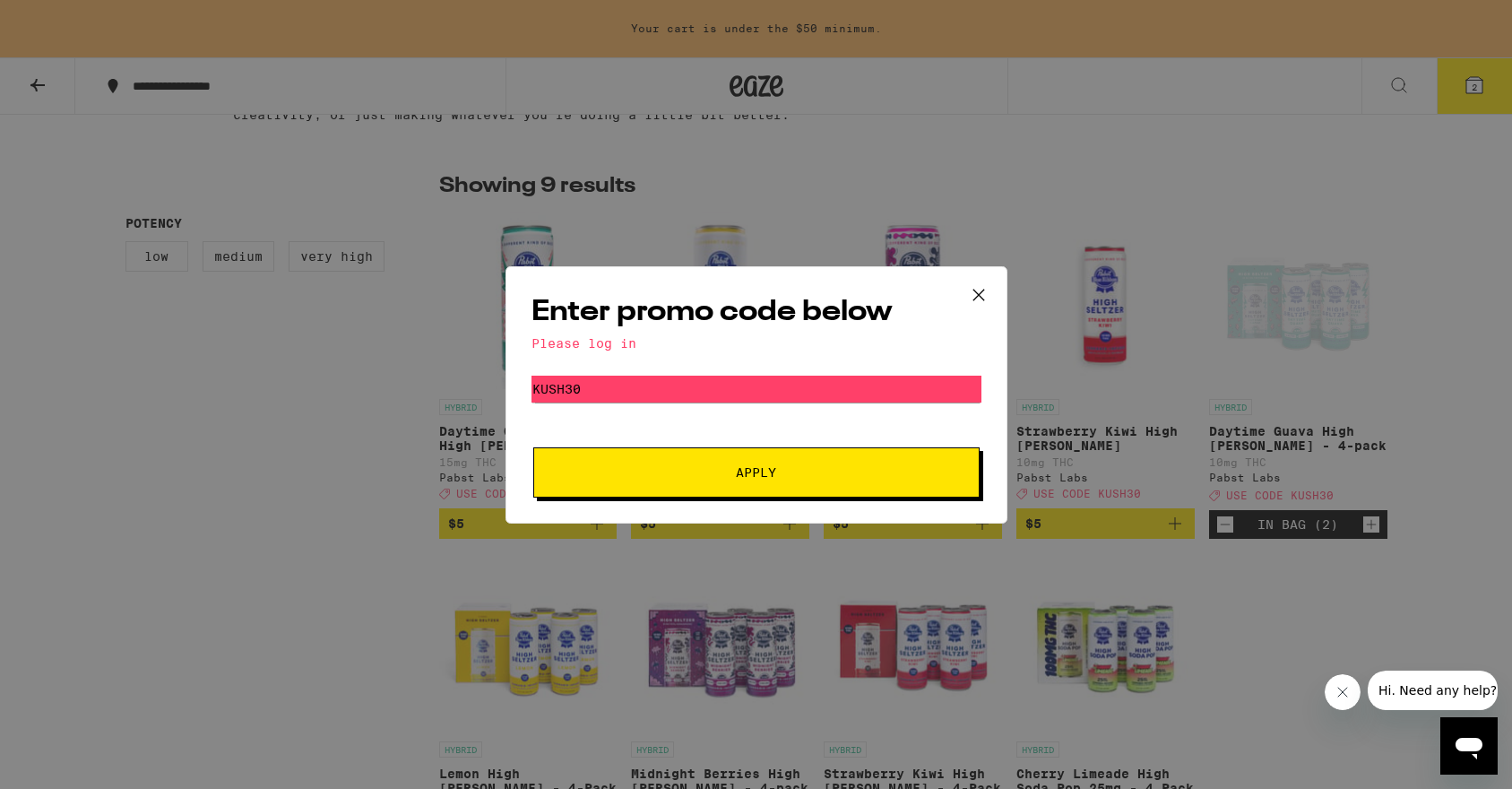
scroll to position [407, 0]
click at [826, 474] on span "Apply" at bounding box center [756, 472] width 323 height 13
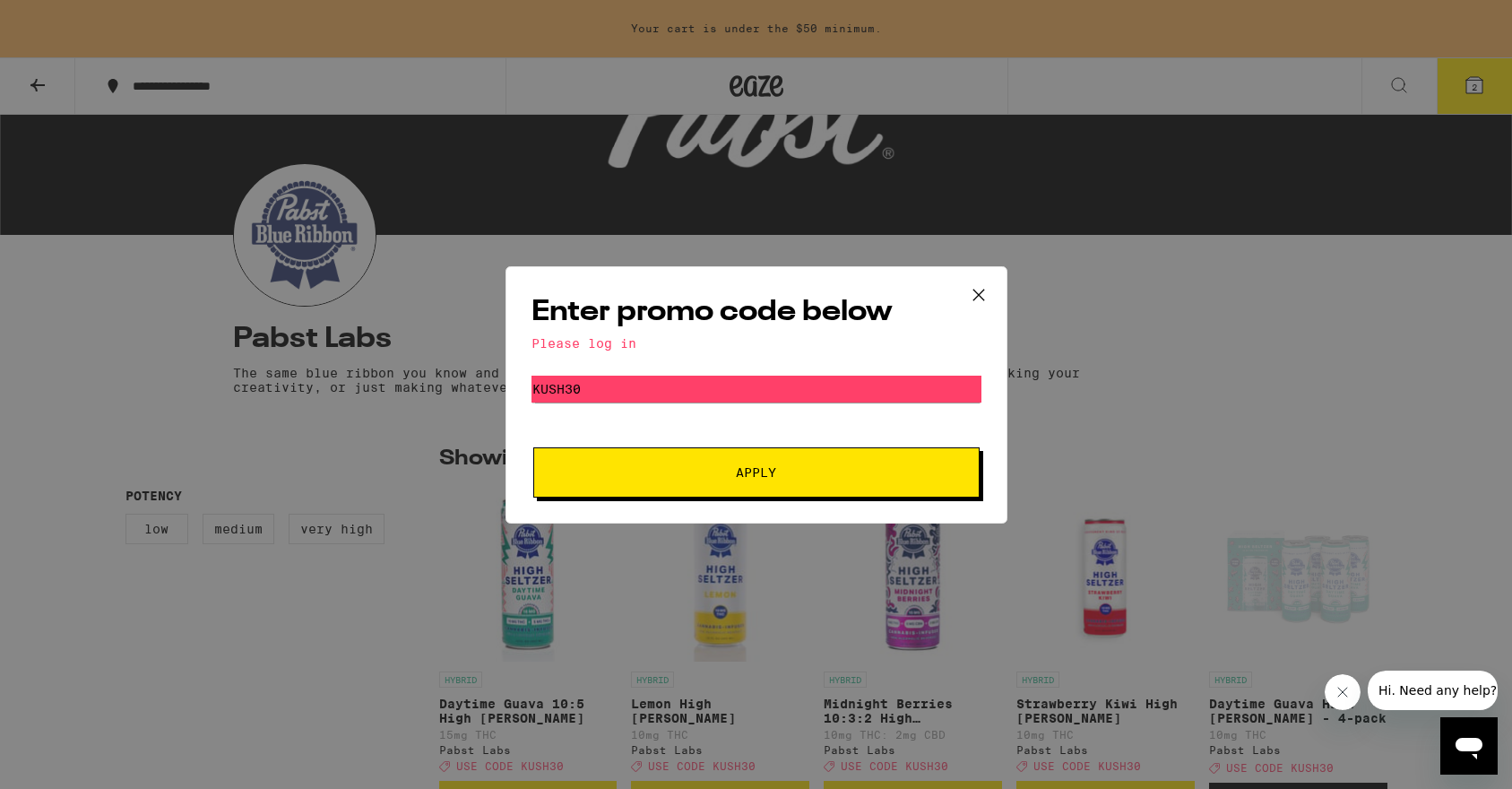
scroll to position [151, 0]
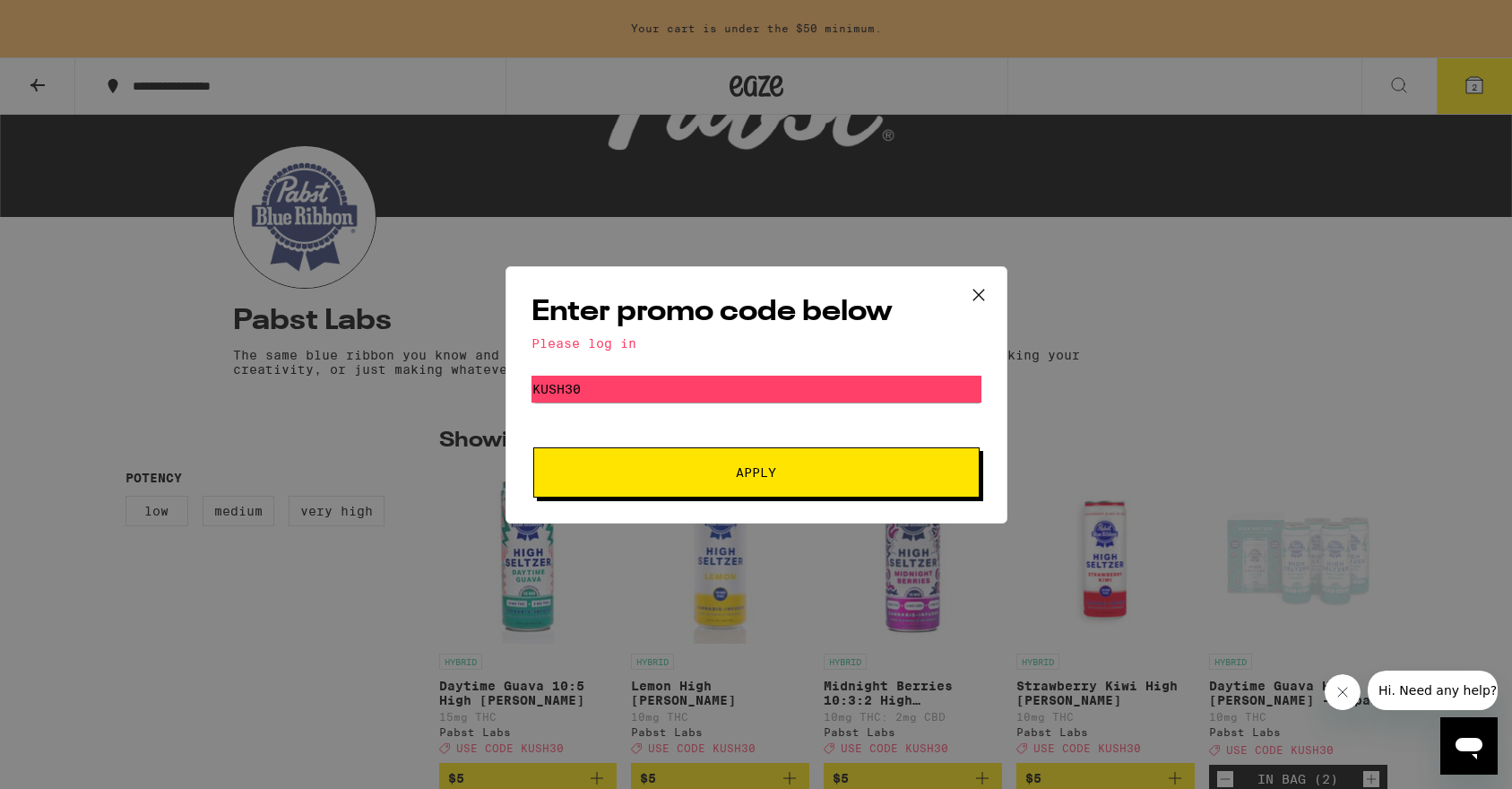
click at [695, 480] on button "Apply" at bounding box center [756, 472] width 446 height 51
click at [623, 344] on div "Please log in" at bounding box center [756, 343] width 450 height 14
click at [655, 304] on h2 "Enter promo code below" at bounding box center [756, 312] width 450 height 41
click at [981, 290] on icon at bounding box center [978, 294] width 11 height 11
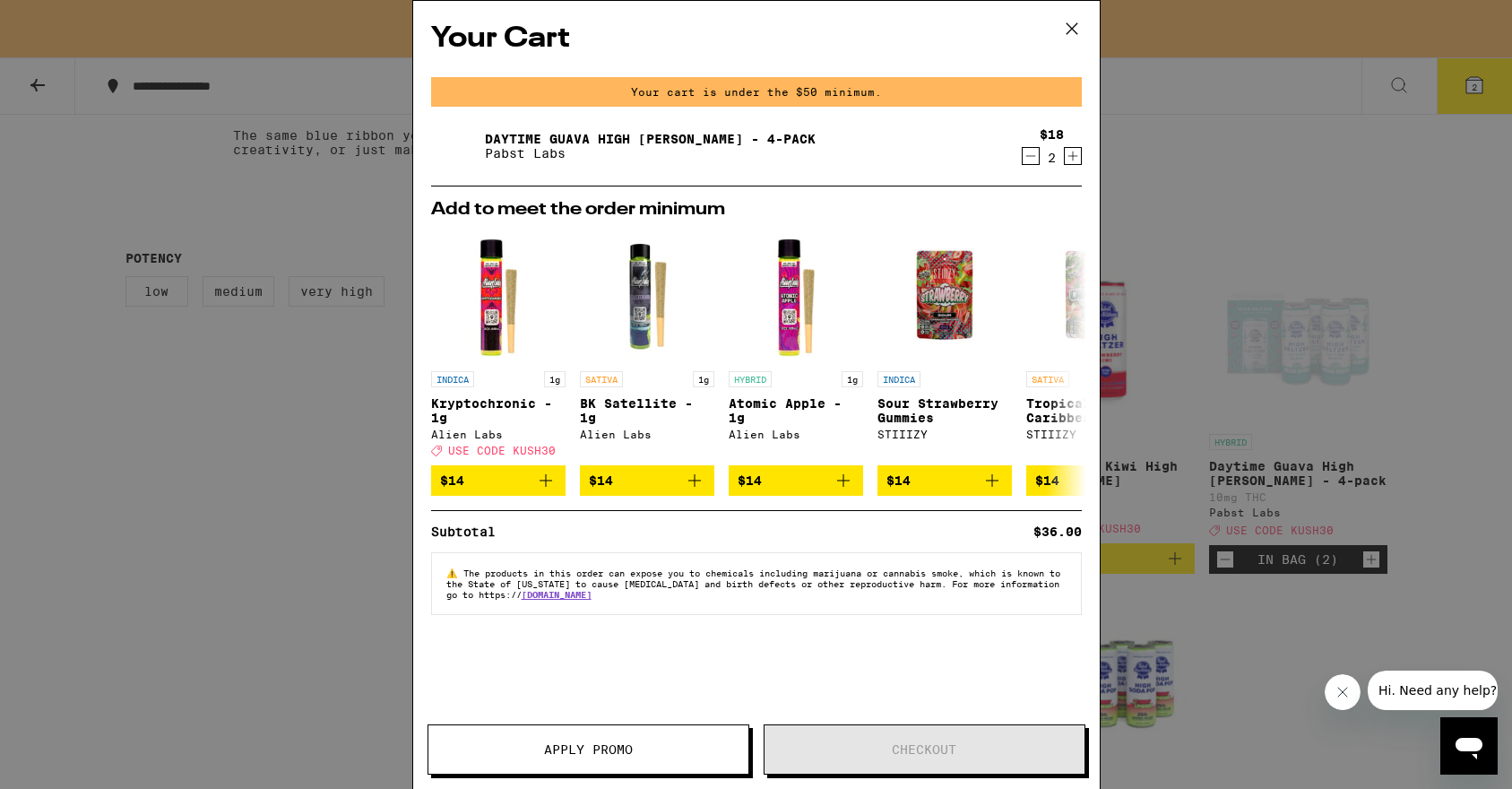
click at [1068, 36] on icon at bounding box center [1071, 28] width 27 height 27
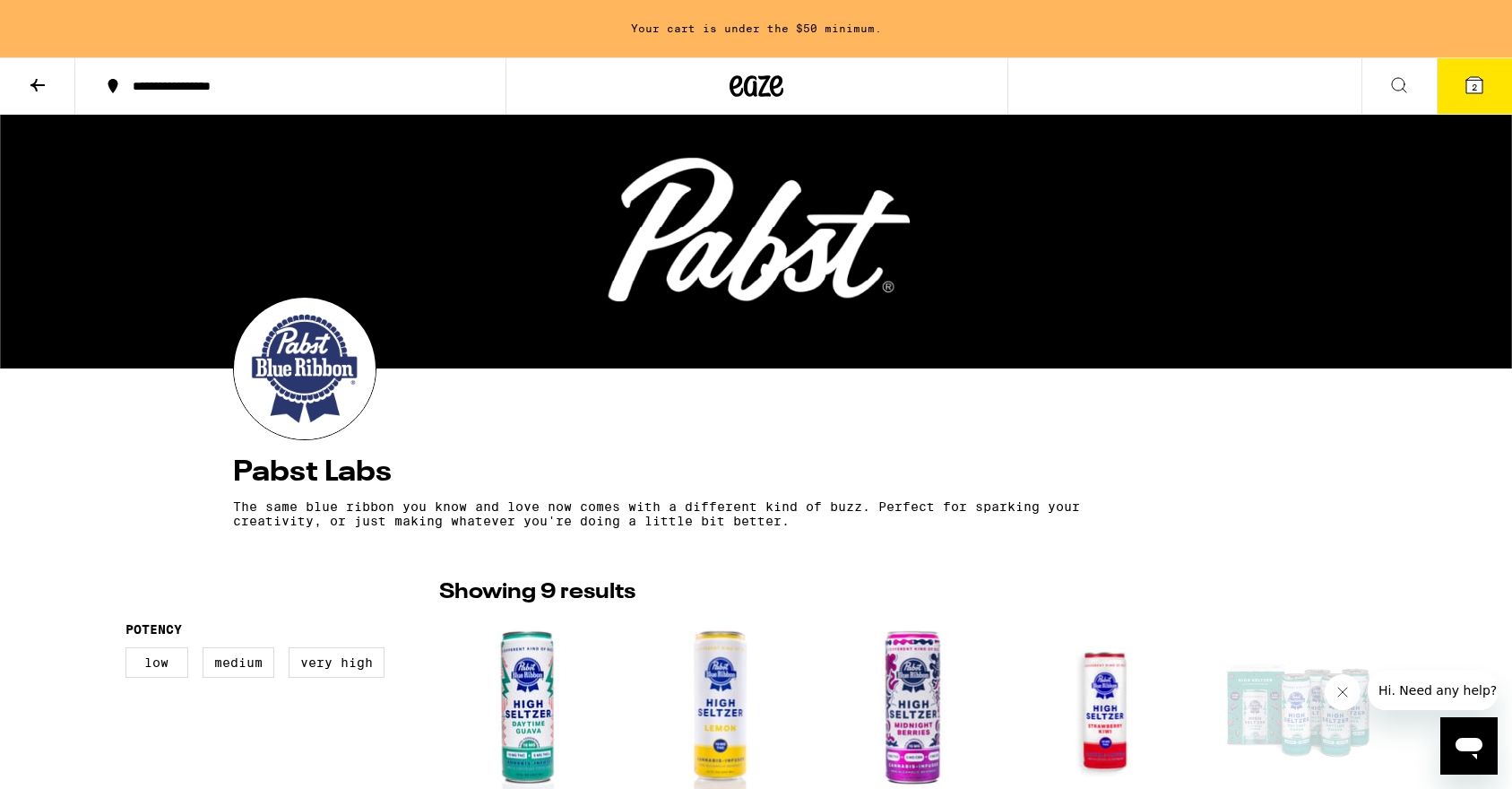
click at [752, 86] on icon at bounding box center [756, 85] width 54 height 32
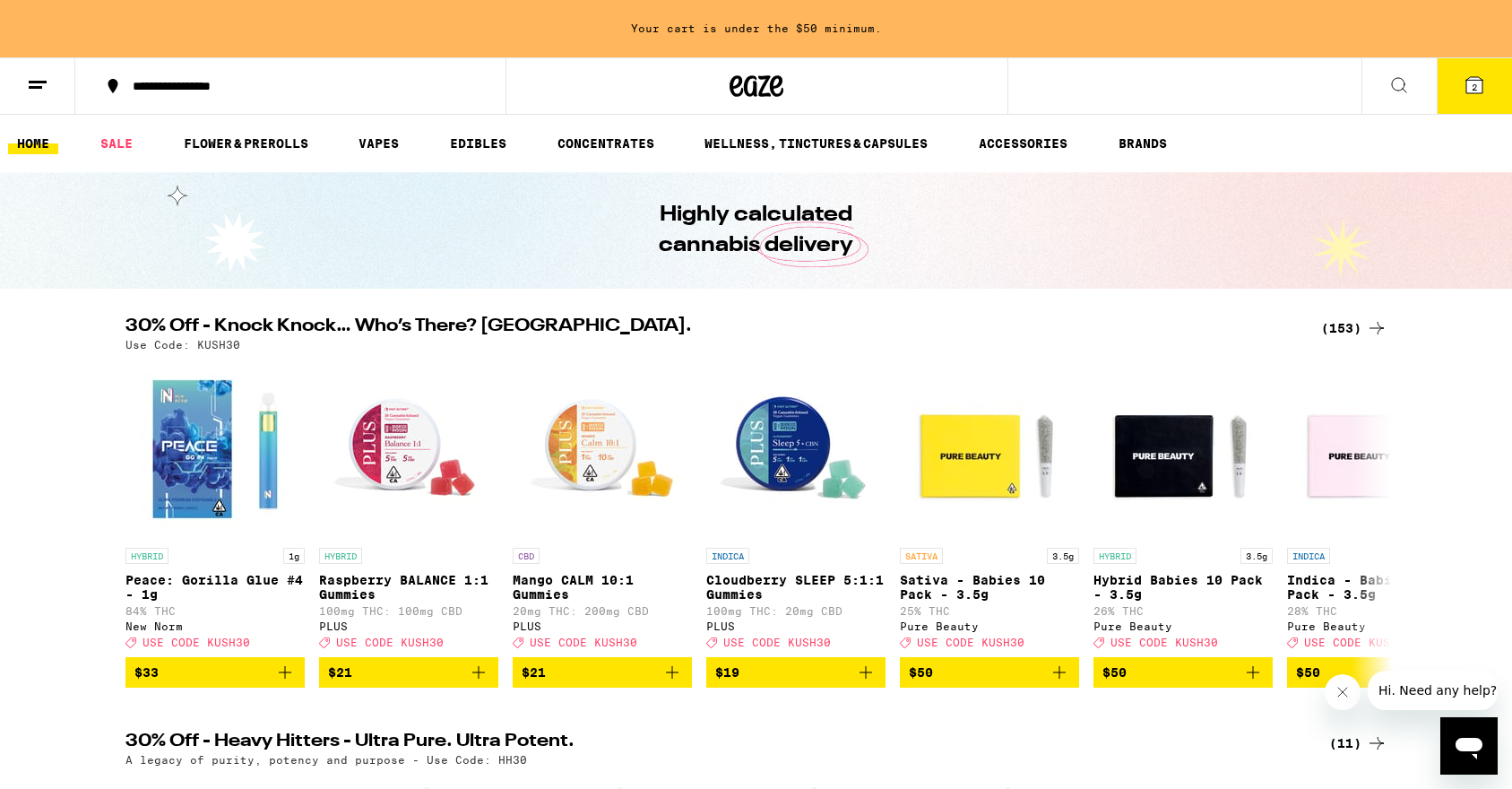
click at [1481, 86] on icon at bounding box center [1474, 85] width 16 height 16
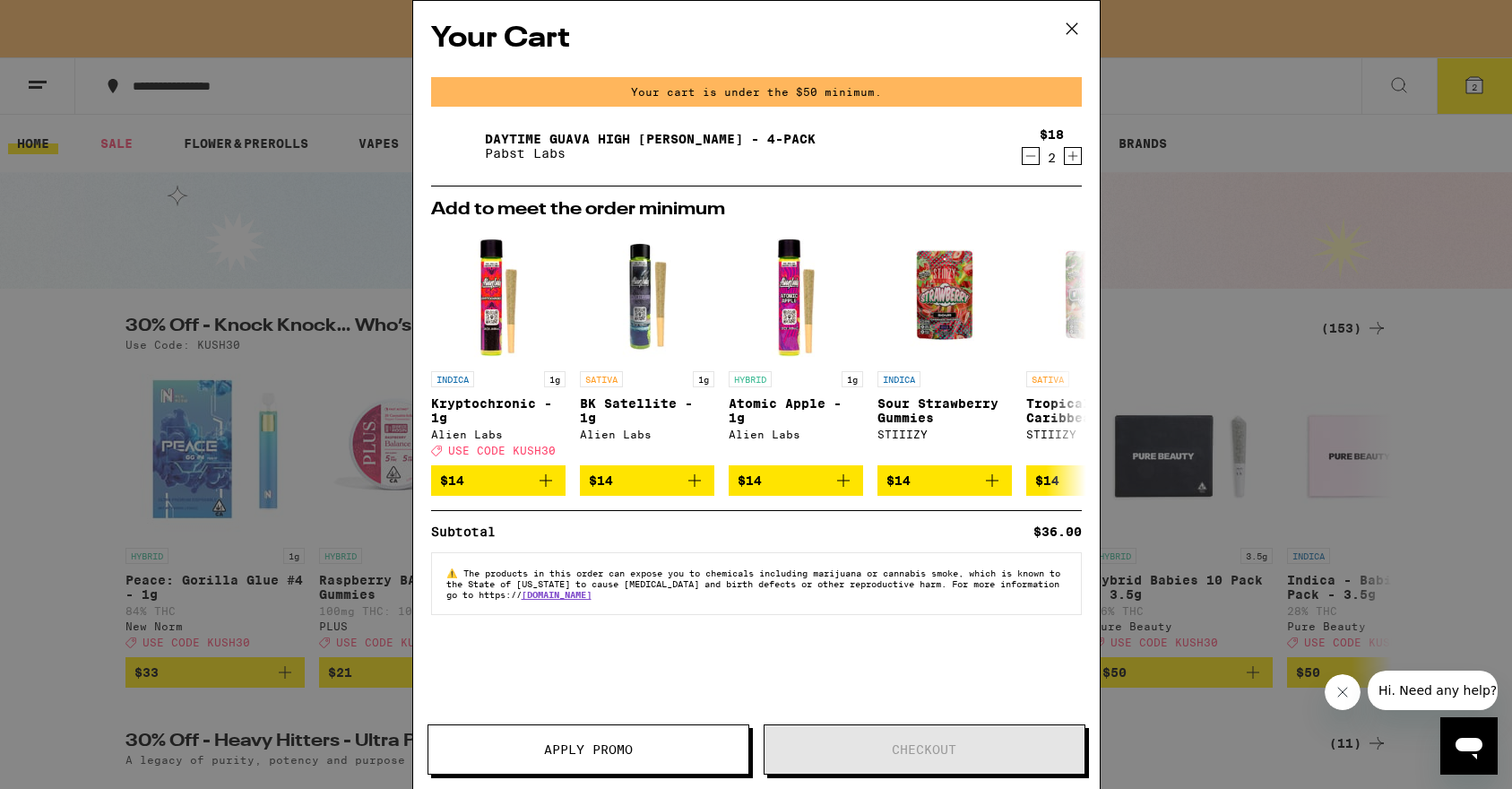
click at [665, 749] on span "Apply Promo" at bounding box center [588, 749] width 320 height 13
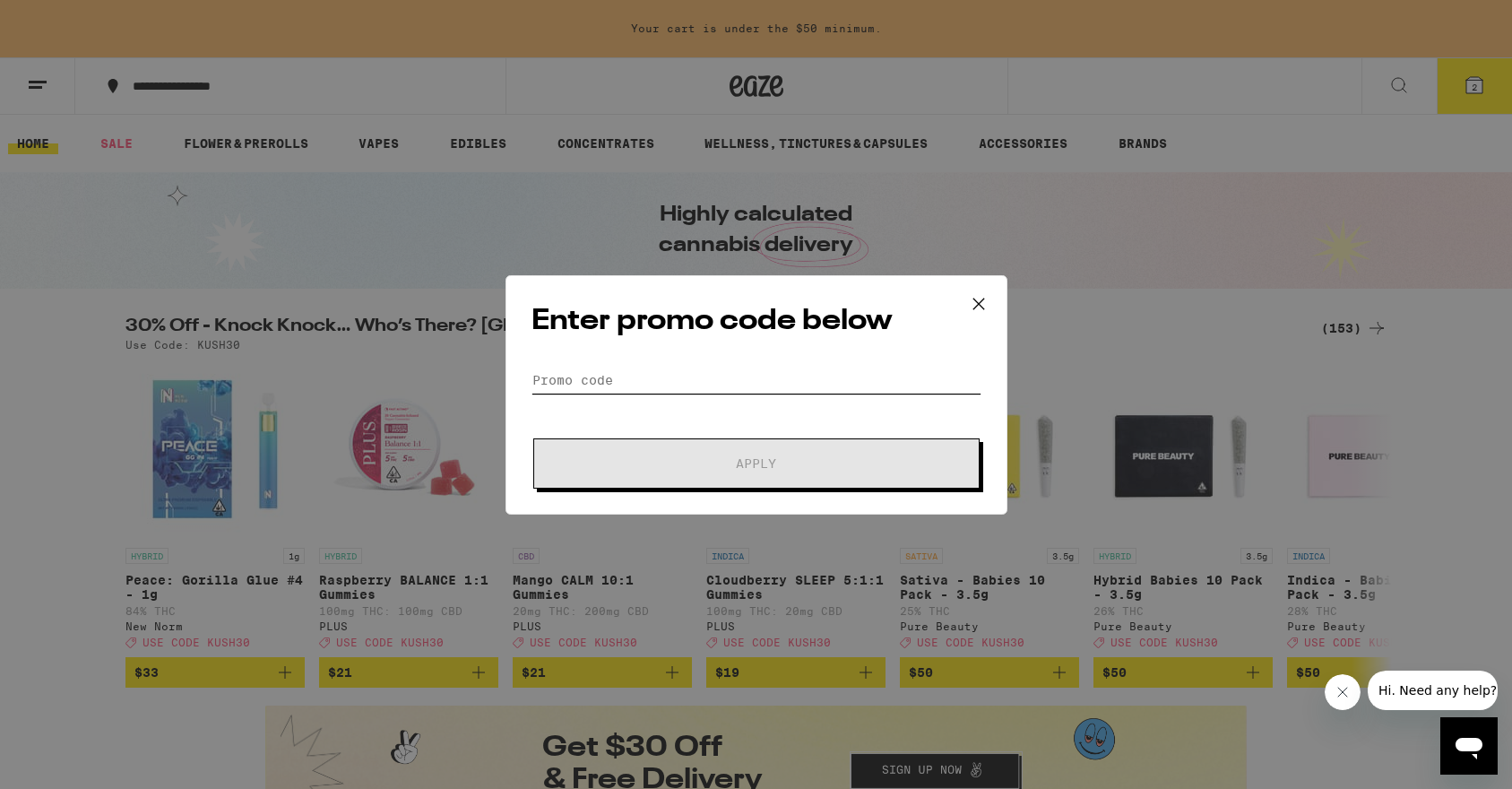
click at [757, 390] on input "Promo Code" at bounding box center [756, 380] width 450 height 27
paste input "KUSH30"
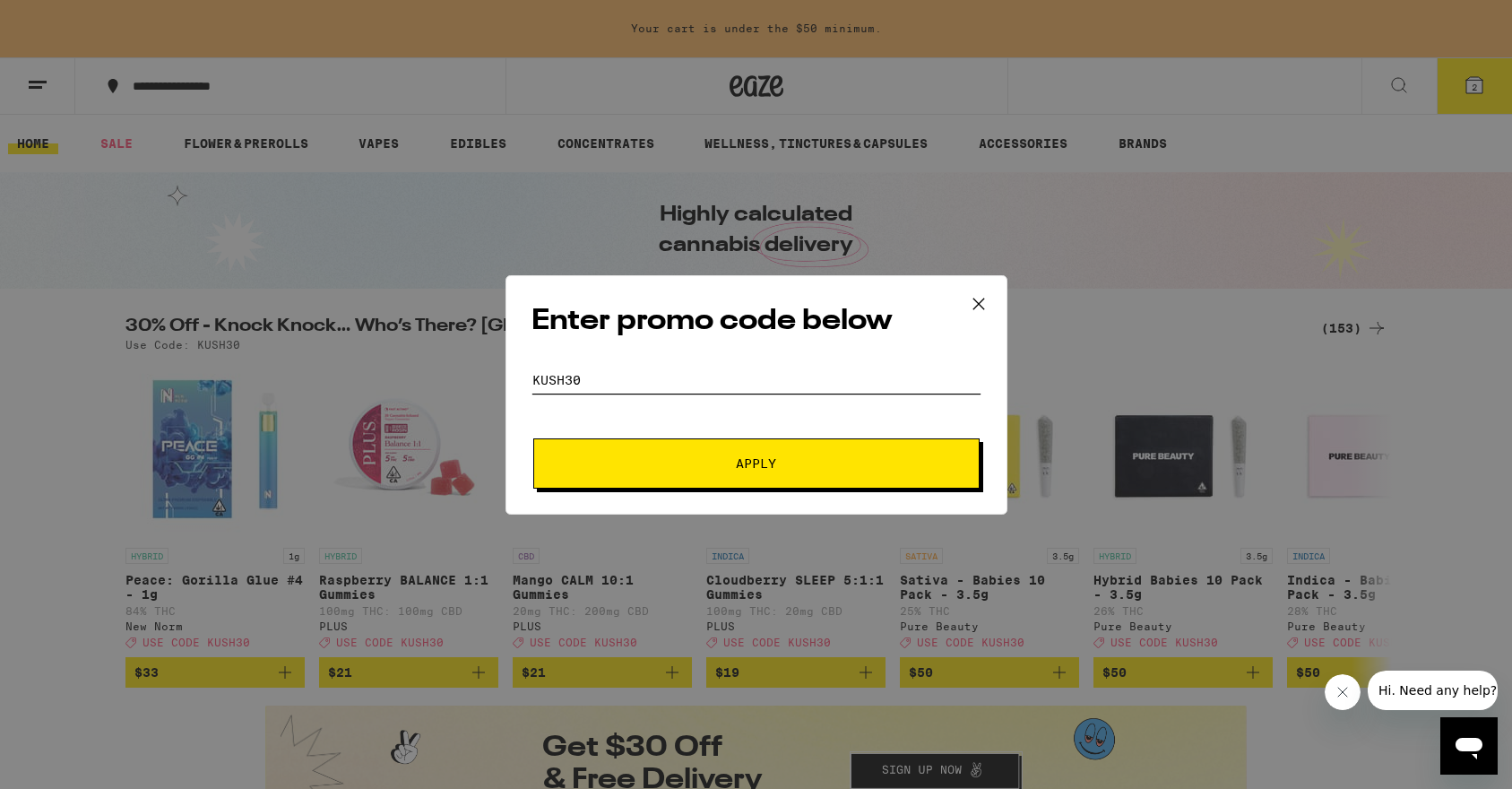
type input "KUSH30"
click at [751, 465] on span "Apply" at bounding box center [756, 463] width 41 height 13
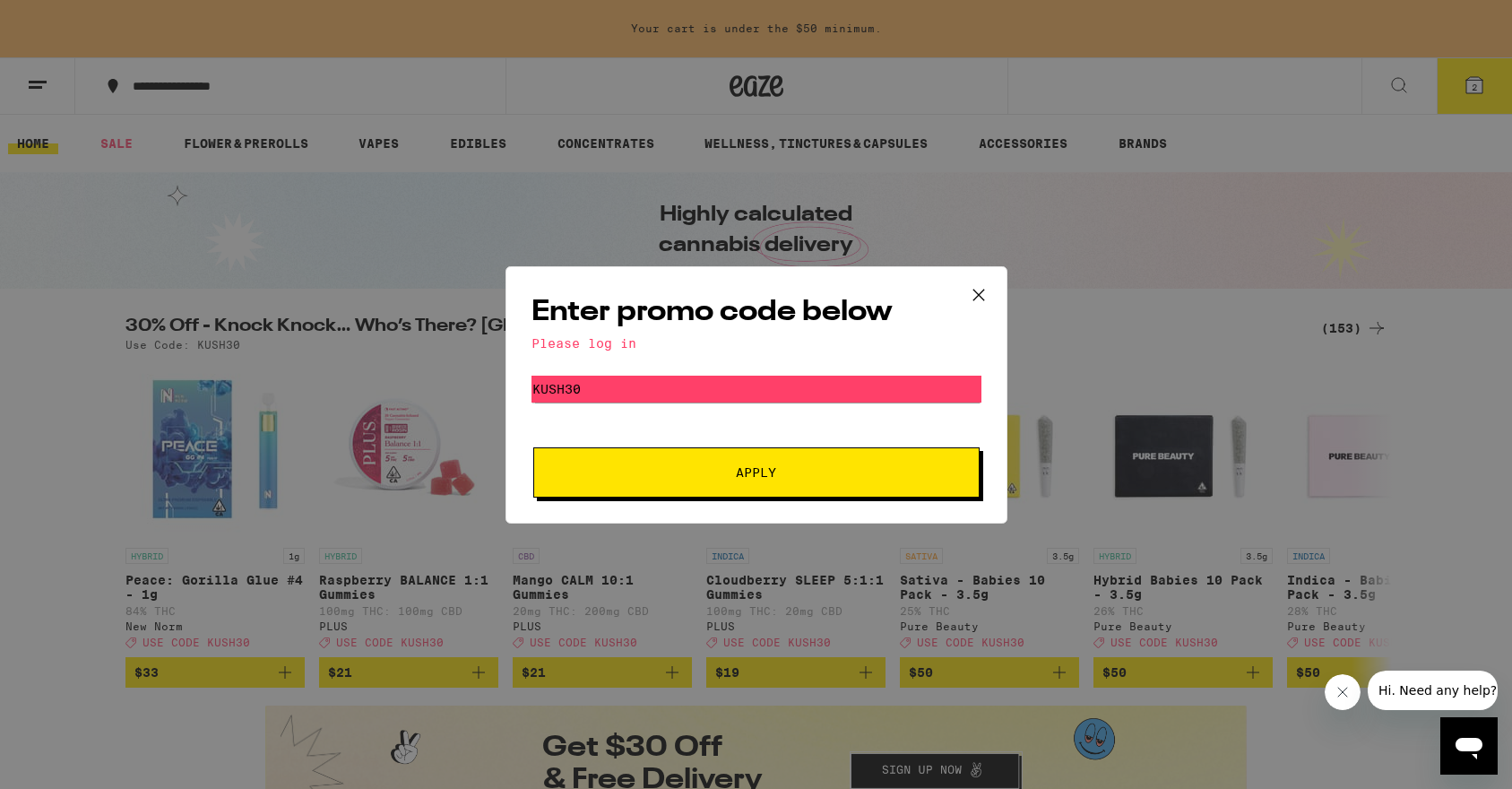
click at [759, 478] on span "Apply" at bounding box center [756, 472] width 41 height 13
click at [621, 343] on div "Please log in" at bounding box center [756, 343] width 450 height 14
click at [974, 290] on icon at bounding box center [979, 294] width 27 height 27
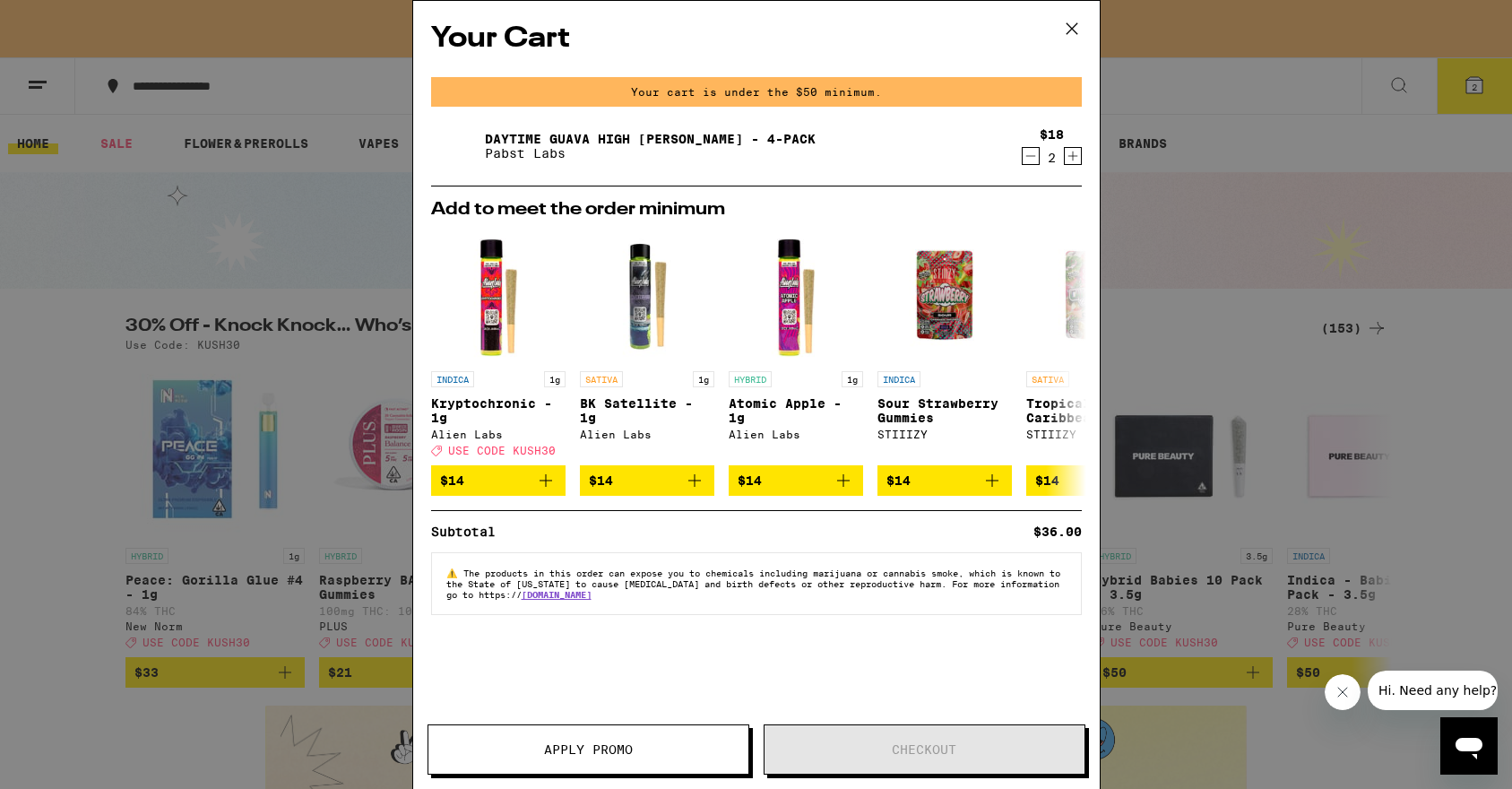
click at [1072, 29] on icon at bounding box center [1071, 28] width 11 height 11
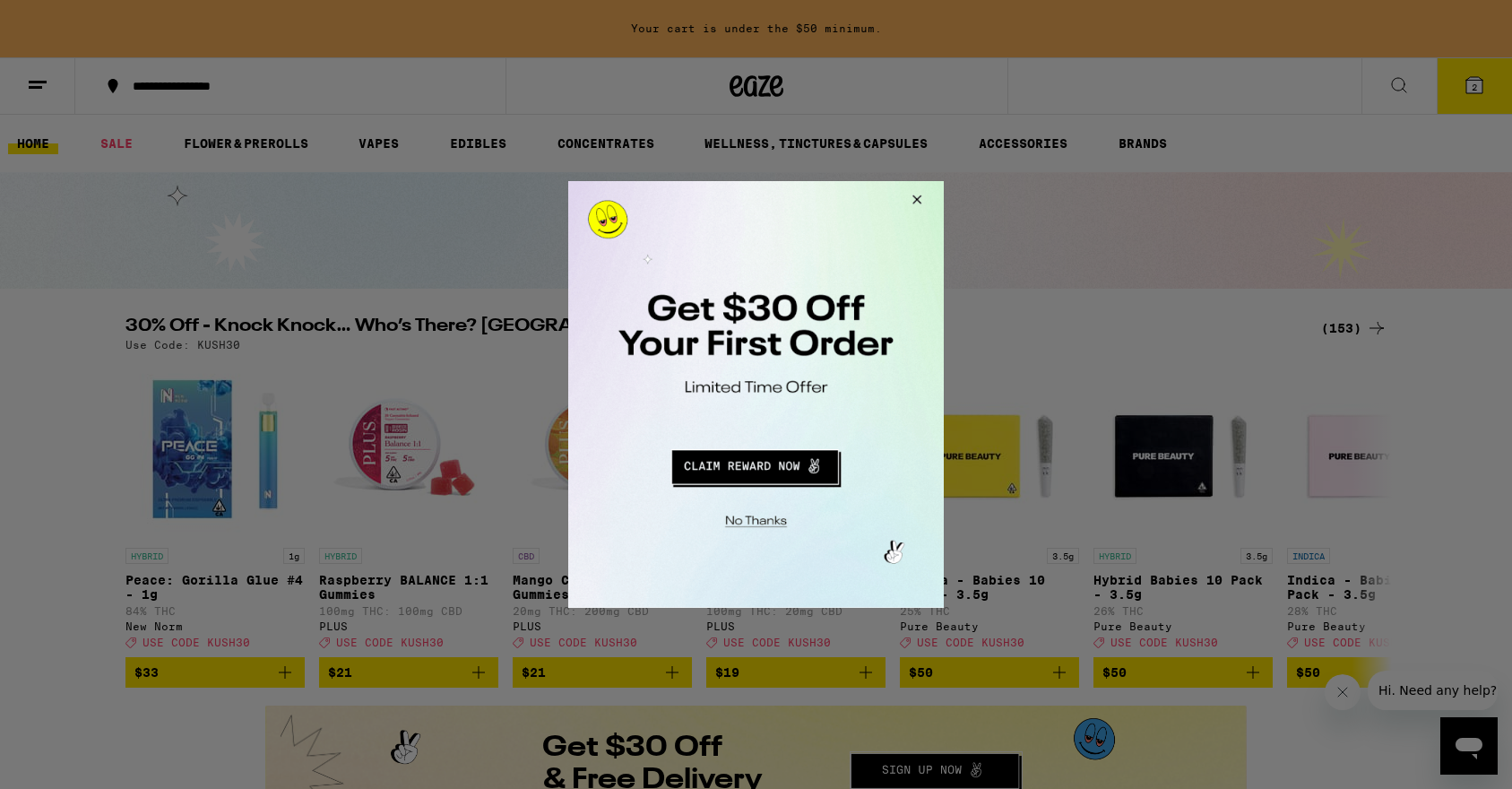
click at [766, 471] on button "Redirect to URL" at bounding box center [755, 464] width 312 height 43
